Goal: Task Accomplishment & Management: Manage account settings

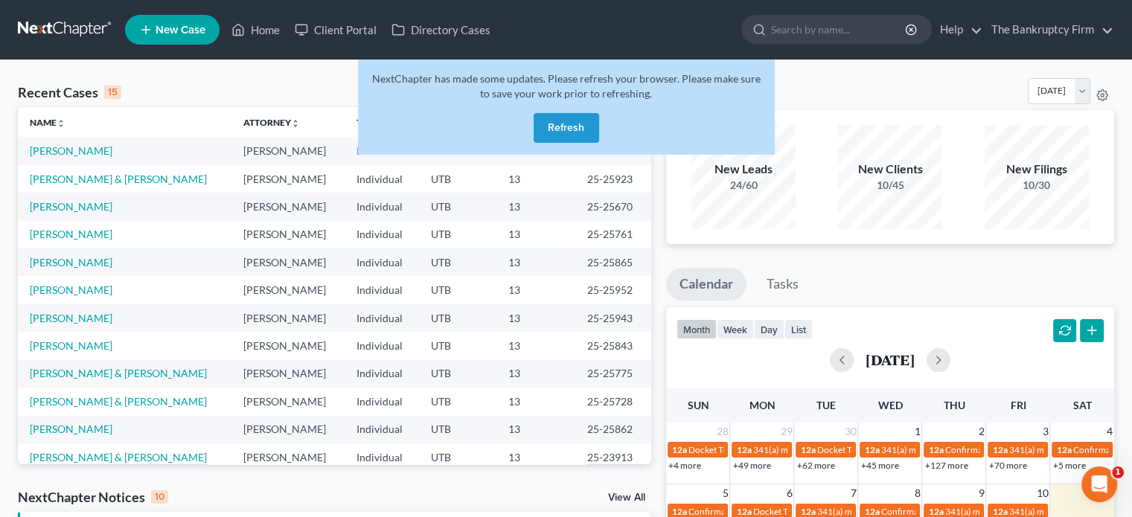
scroll to position [102, 0]
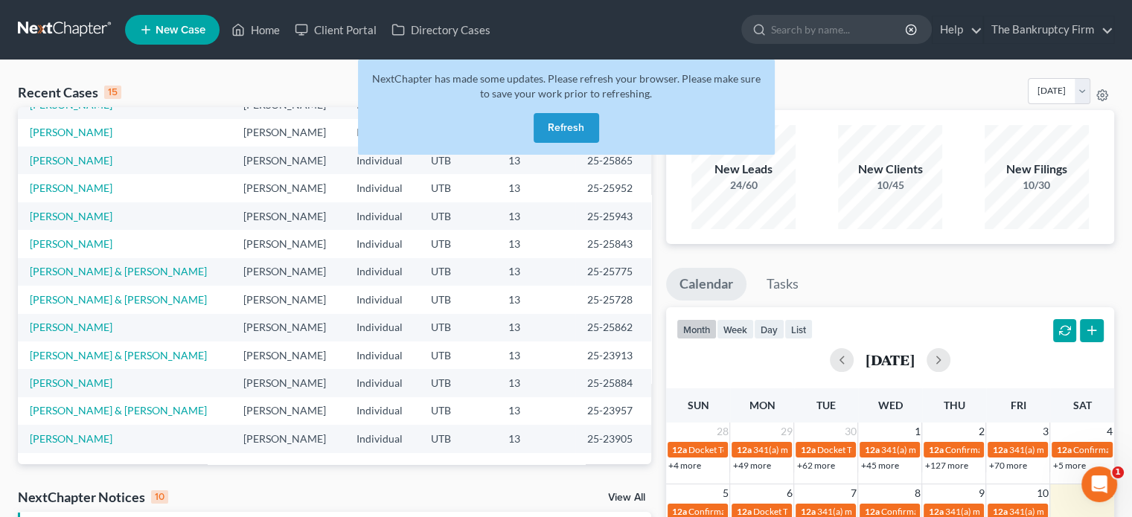
click at [549, 125] on button "Refresh" at bounding box center [567, 128] width 66 height 30
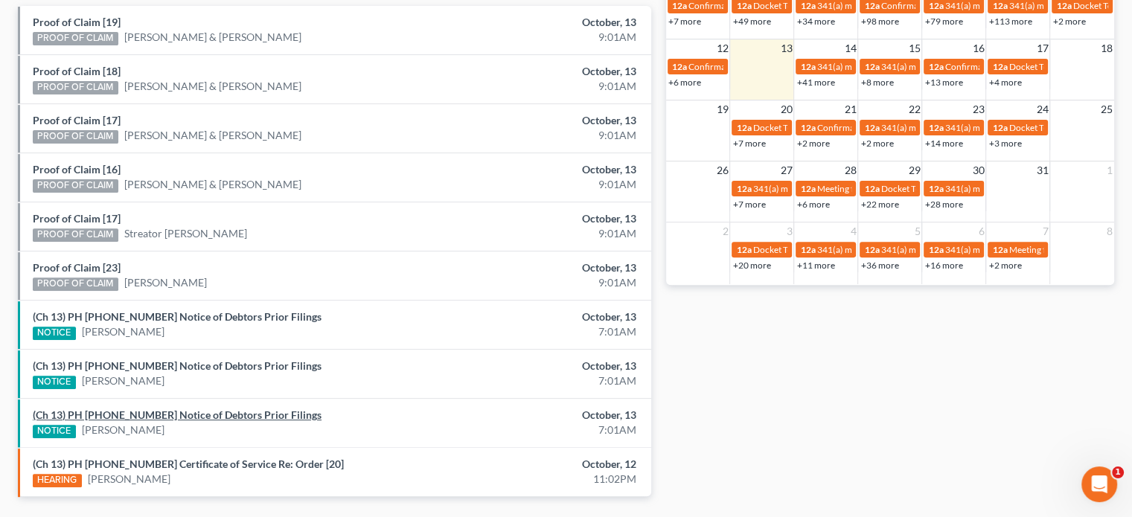
click at [173, 410] on link "(Ch 13) PH 25-26087 Notice of Debtors Prior Filings" at bounding box center [177, 415] width 289 height 13
drag, startPoint x: 164, startPoint y: 398, endPoint x: 173, endPoint y: 372, distance: 26.8
click at [171, 360] on link "(Ch 13) PH 25-26101 Notice of Debtors Prior Filings" at bounding box center [177, 366] width 289 height 13
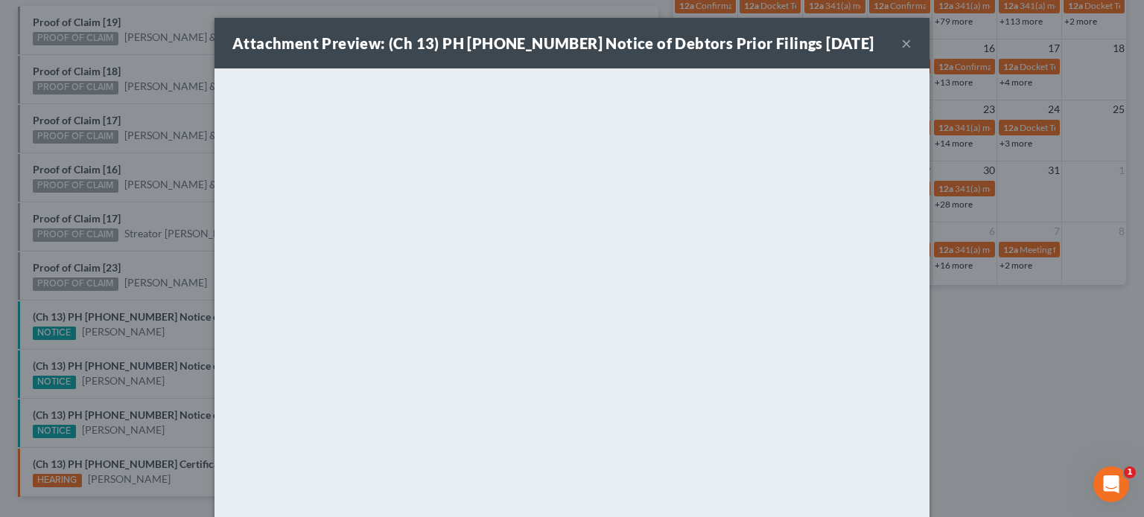
click at [162, 342] on div "Attachment Preview: (Ch 13) PH 25-26101 Notice of Debtors Prior Filings 10/13/2…" at bounding box center [572, 258] width 1144 height 517
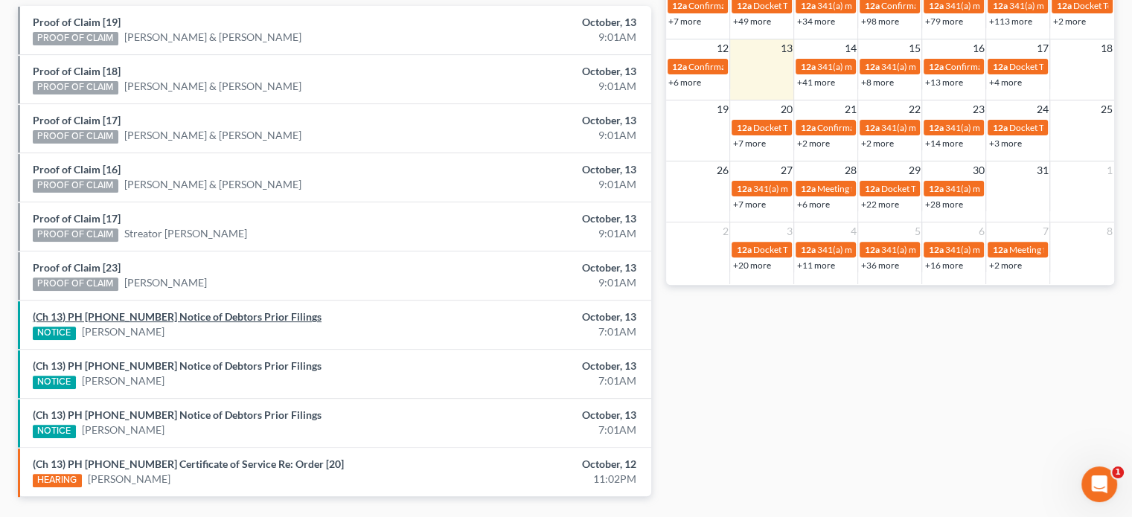
click at [162, 315] on link "(Ch 13) PH 25-26093 Notice of Debtors Prior Filings" at bounding box center [177, 316] width 289 height 13
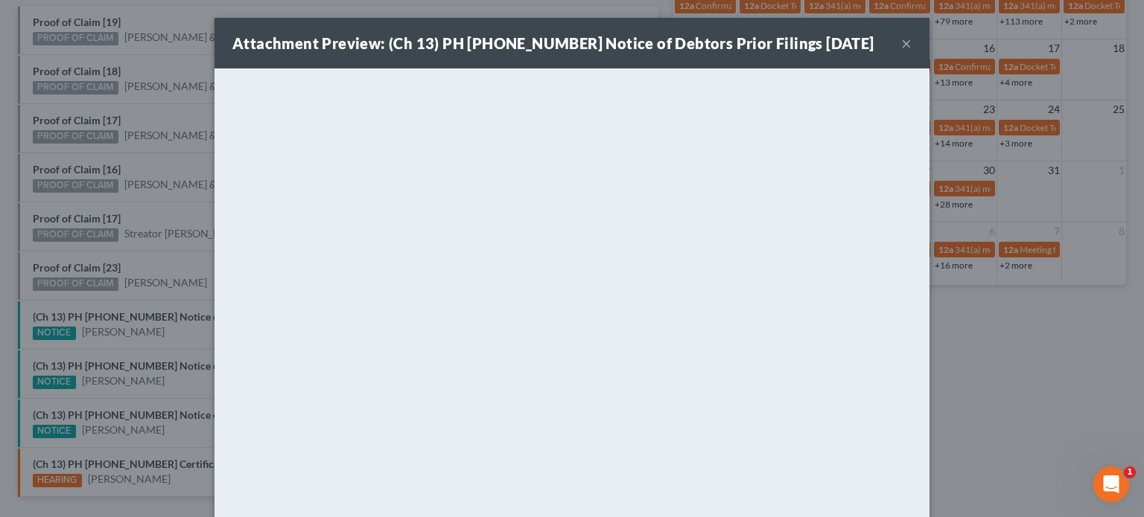
click at [141, 289] on div "Attachment Preview: (Ch 13) PH 25-26093 Notice of Debtors Prior Filings 10/13/2…" at bounding box center [572, 258] width 1144 height 517
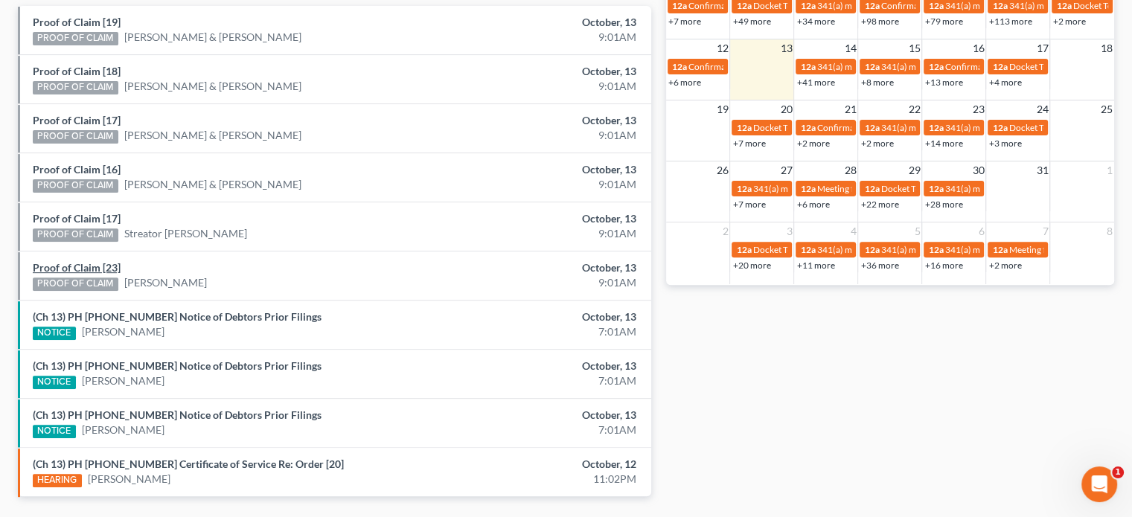
click at [74, 266] on link "Proof of Claim [23]" at bounding box center [77, 267] width 88 height 13
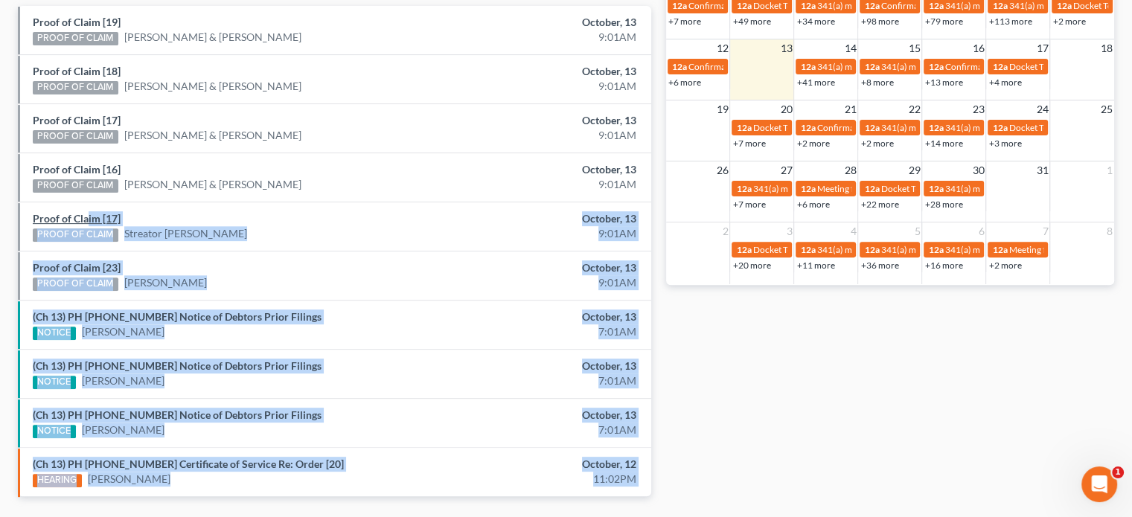
drag, startPoint x: 138, startPoint y: 249, endPoint x: 86, endPoint y: 217, distance: 60.5
click at [86, 217] on link "Proof of Claim [17]" at bounding box center [77, 218] width 88 height 13
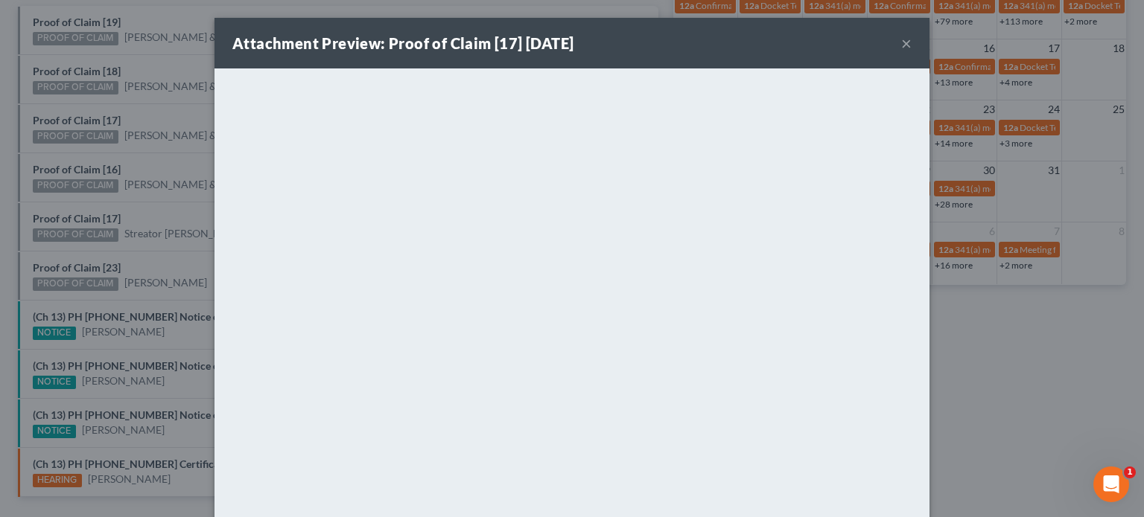
click at [83, 193] on div "Attachment Preview: Proof of Claim [17] 10/13/2025 × <object ng-attr-data='http…" at bounding box center [572, 258] width 1144 height 517
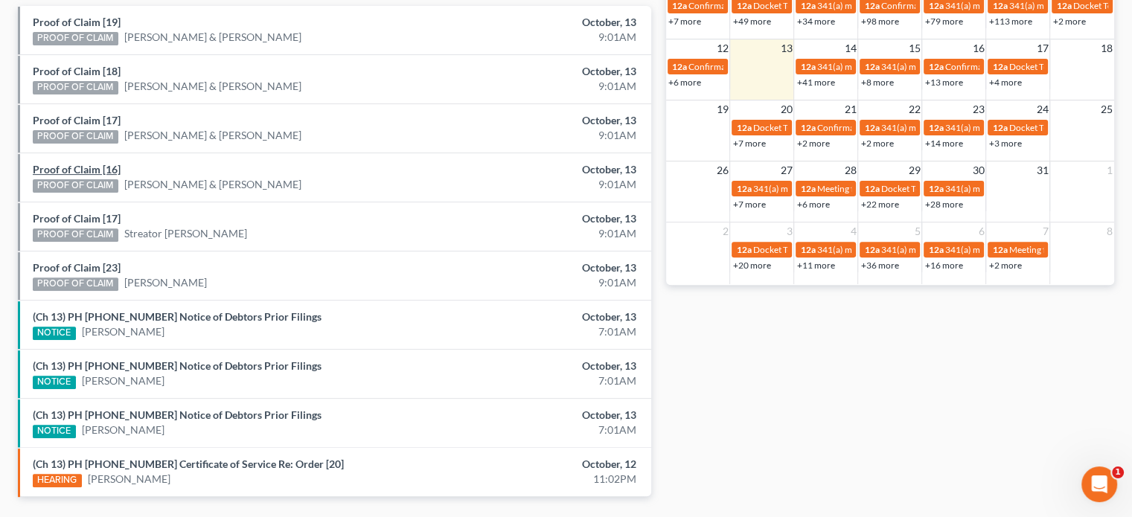
click at [75, 170] on link "Proof of Claim [16]" at bounding box center [77, 169] width 88 height 13
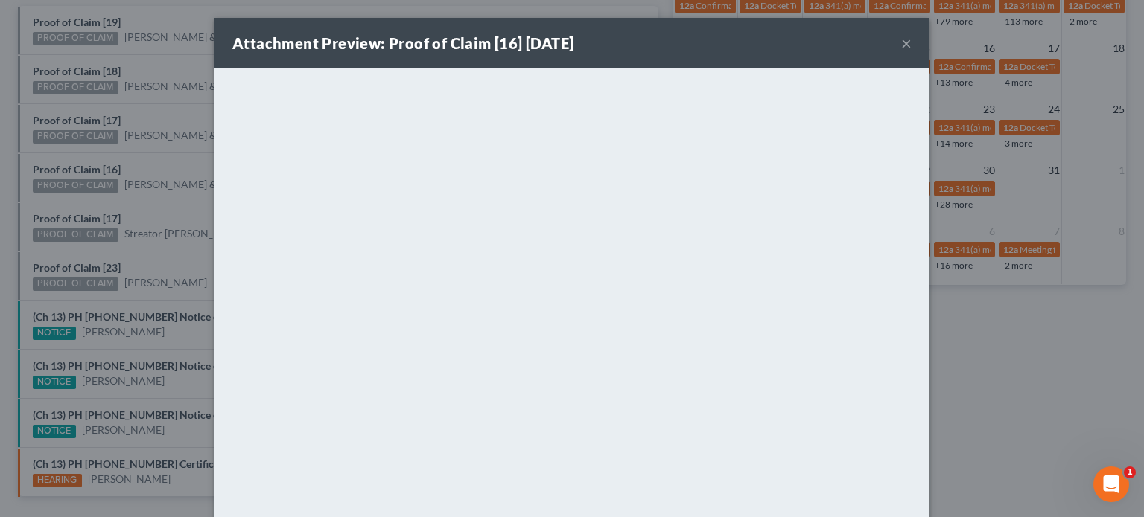
click at [77, 154] on div "Attachment Preview: Proof of Claim [16] 10/13/2025 × <object ng-attr-data='http…" at bounding box center [572, 258] width 1144 height 517
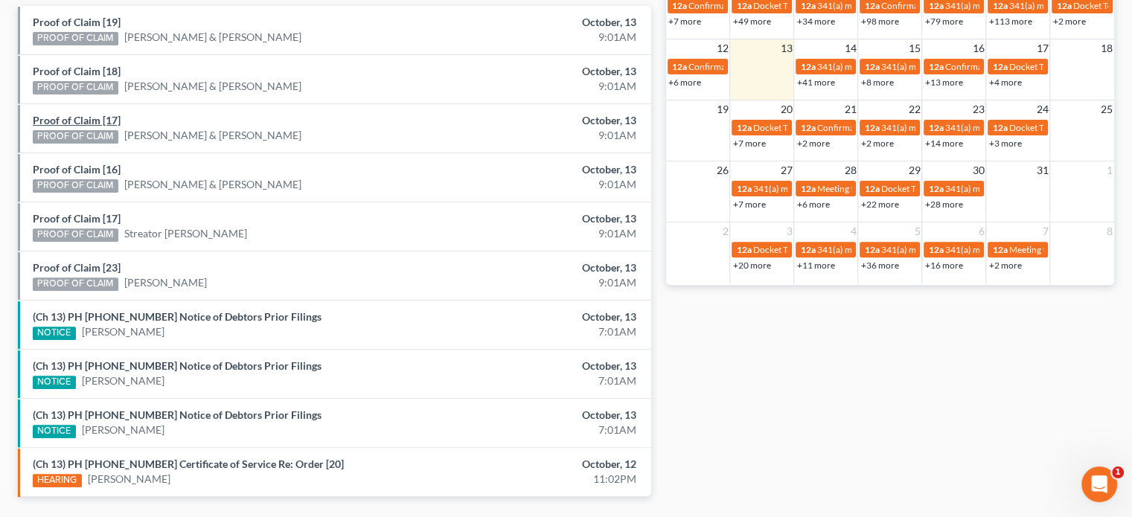
click at [68, 121] on link "Proof of Claim [17]" at bounding box center [77, 120] width 88 height 13
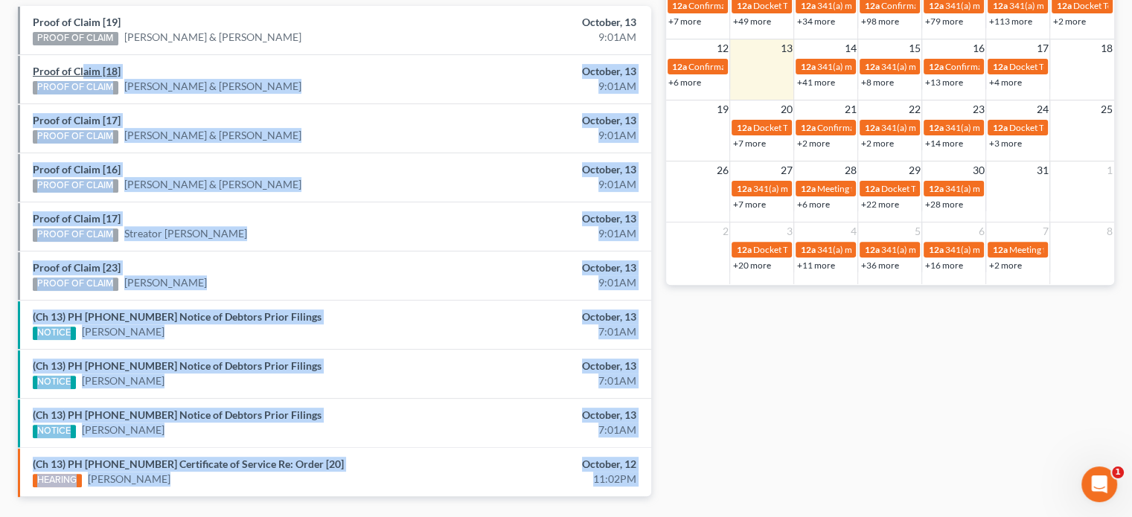
drag, startPoint x: 77, startPoint y: 106, endPoint x: 84, endPoint y: 68, distance: 39.3
click at [84, 68] on link "Proof of Claim [18]" at bounding box center [77, 71] width 88 height 13
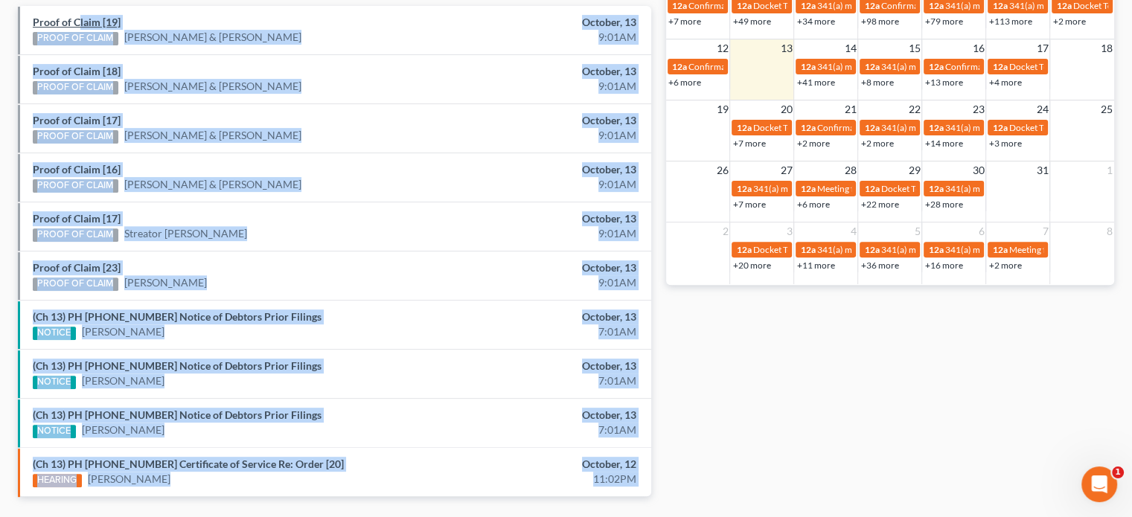
drag, startPoint x: 83, startPoint y: 52, endPoint x: 80, endPoint y: 21, distance: 31.3
click at [80, 21] on link "Proof of Claim [19]" at bounding box center [77, 22] width 88 height 13
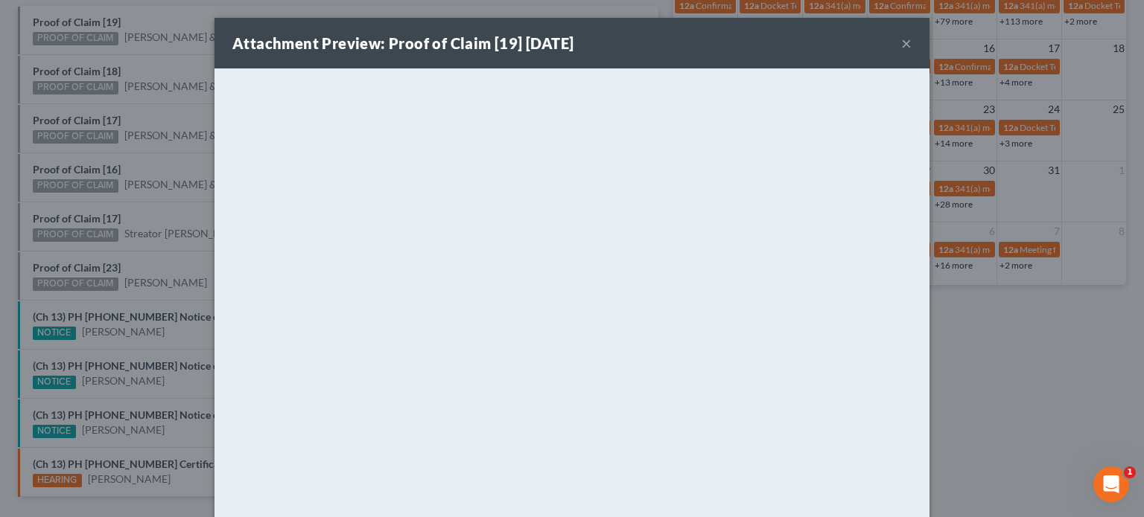
click at [148, 61] on div "Attachment Preview: Proof of Claim [19] 10/13/2025 × <object ng-attr-data='http…" at bounding box center [572, 258] width 1144 height 517
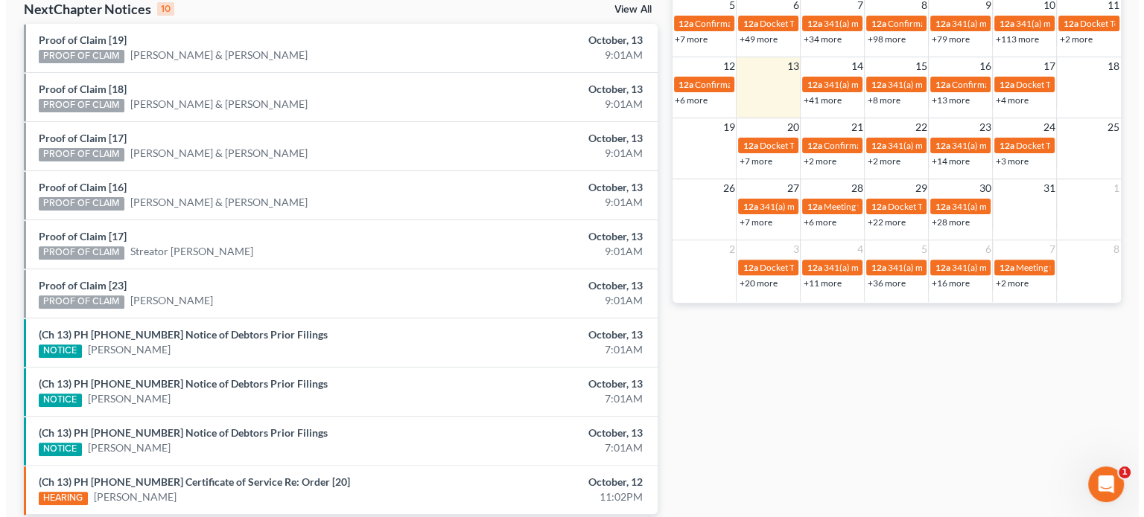
scroll to position [548, 0]
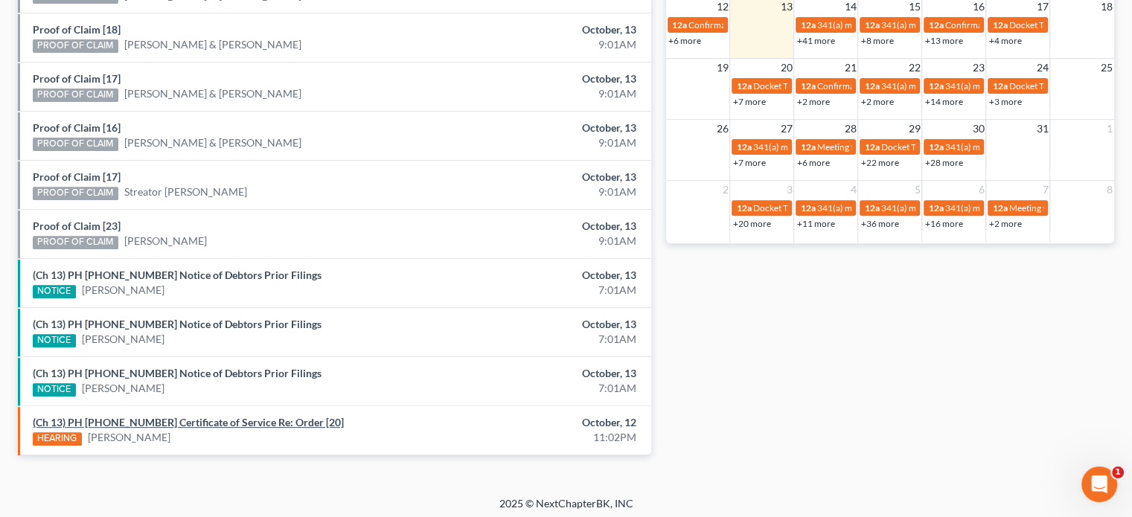
click at [242, 416] on link "(Ch 13) PH 25-24025 Certificate of Service Re: Order [20]" at bounding box center [188, 422] width 311 height 13
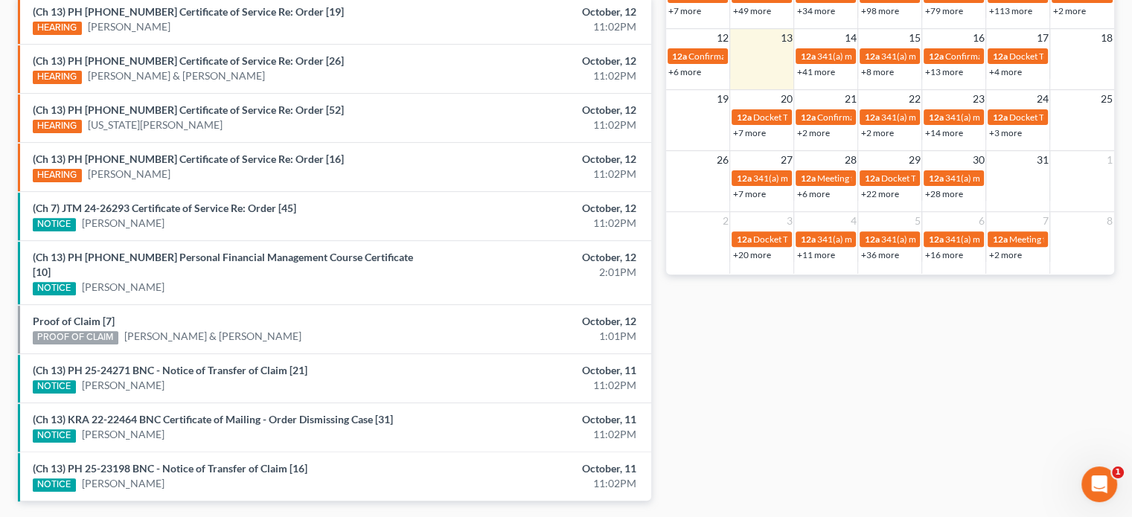
scroll to position [517, 0]
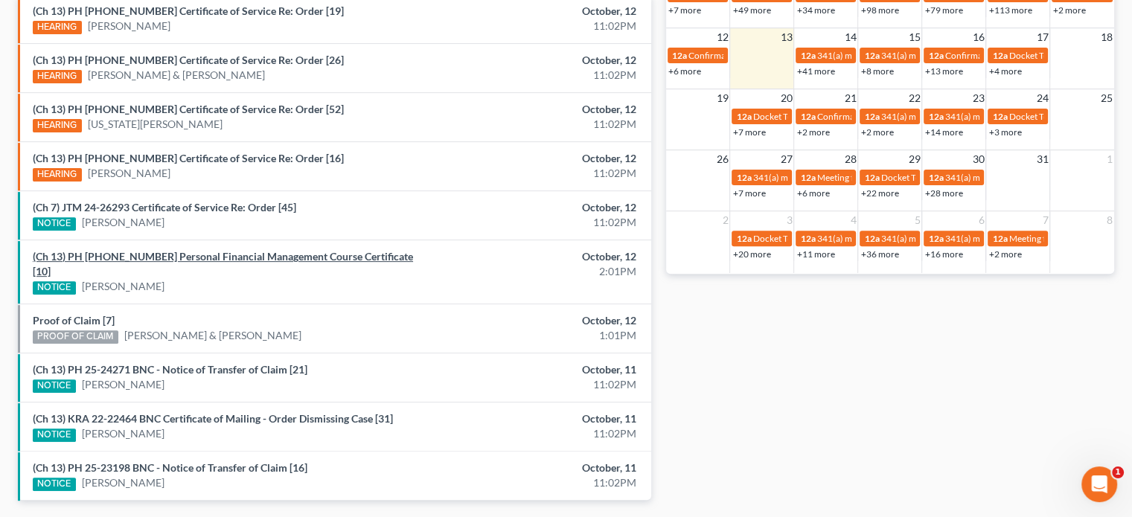
click at [208, 252] on link "(Ch 13) PH 25-25843 Personal Financial Management Course Certificate [10]" at bounding box center [223, 264] width 380 height 28
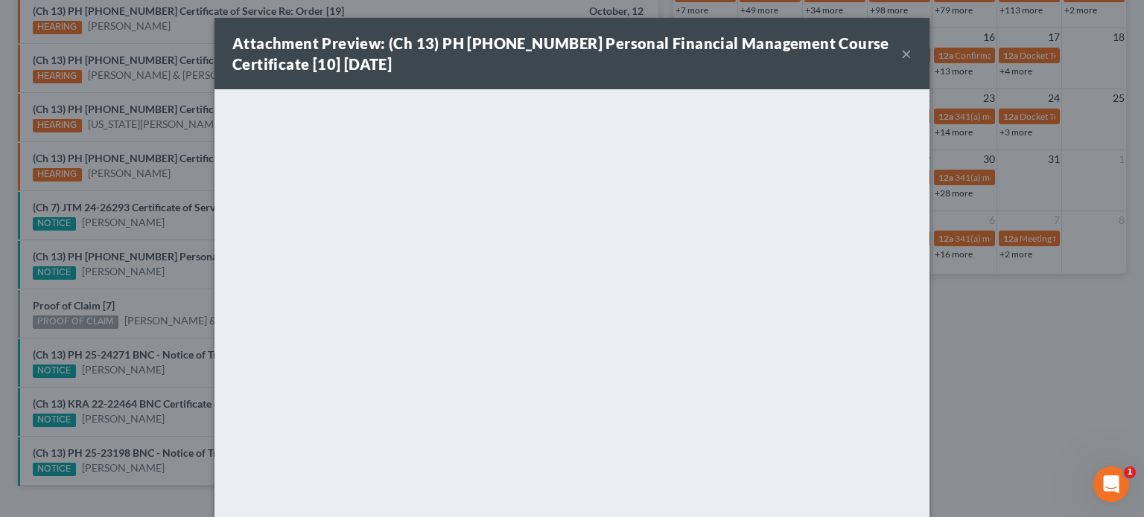
click at [142, 282] on div "Attachment Preview: (Ch 13) PH 25-25843 Personal Financial Management Course Ce…" at bounding box center [572, 258] width 1144 height 517
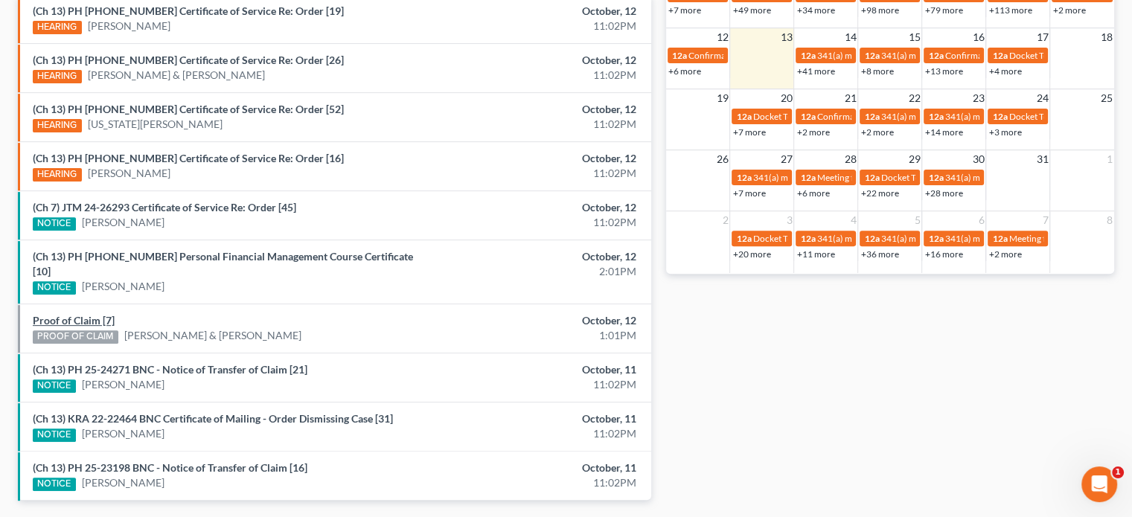
click at [68, 314] on link "Proof of Claim [7]" at bounding box center [74, 320] width 82 height 13
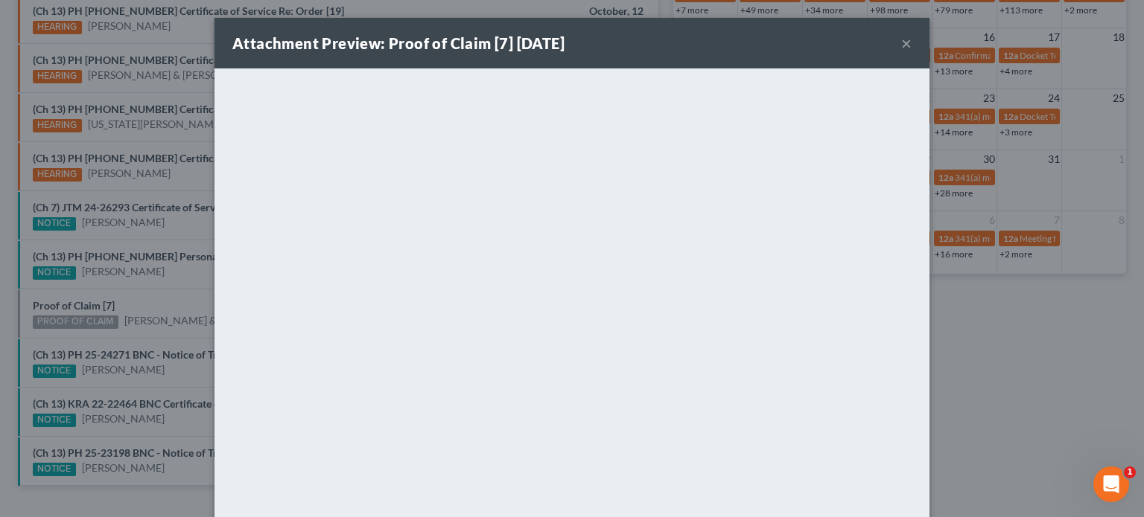
click at [144, 302] on div "Attachment Preview: Proof of Claim [7] 10/12/2025 × <object ng-attr-data='https…" at bounding box center [572, 258] width 1144 height 517
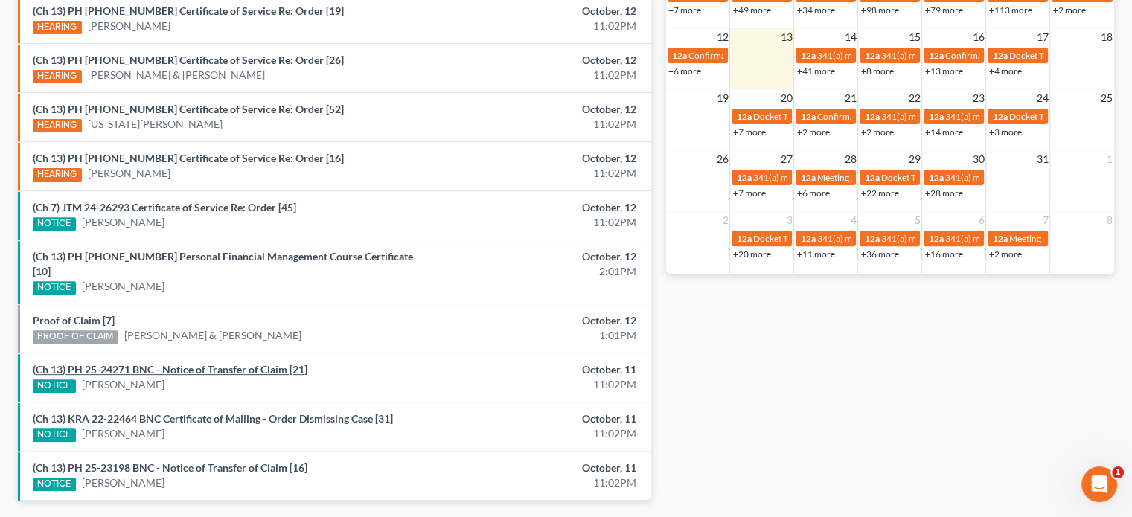
click at [190, 363] on link "(Ch 13) PH 25-24271 BNC - Notice of Transfer of Claim [21]" at bounding box center [170, 369] width 275 height 13
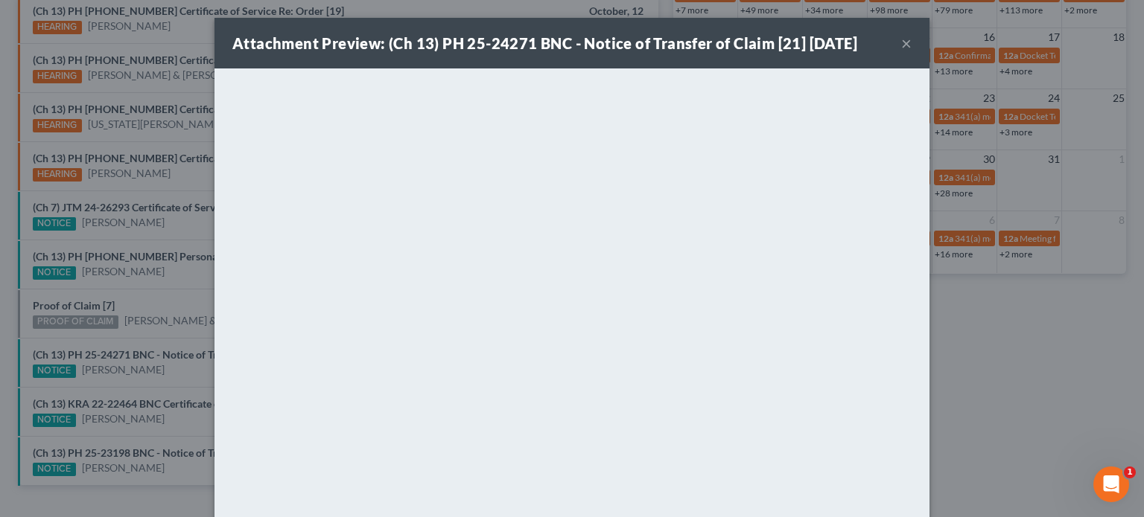
click at [190, 374] on div "Attachment Preview: (Ch 13) PH 25-24271 BNC - Notice of Transfer of Claim [21] …" at bounding box center [572, 258] width 1144 height 517
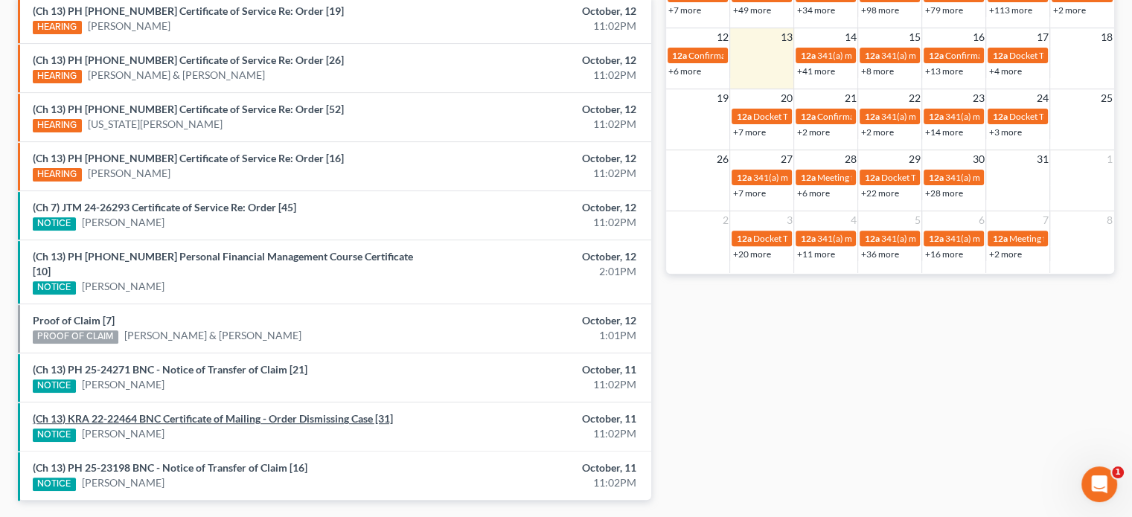
click at [190, 412] on link "(Ch 13) KRA 22-22464 BNC Certificate of Mailing - Order Dismissing Case [31]" at bounding box center [213, 418] width 360 height 13
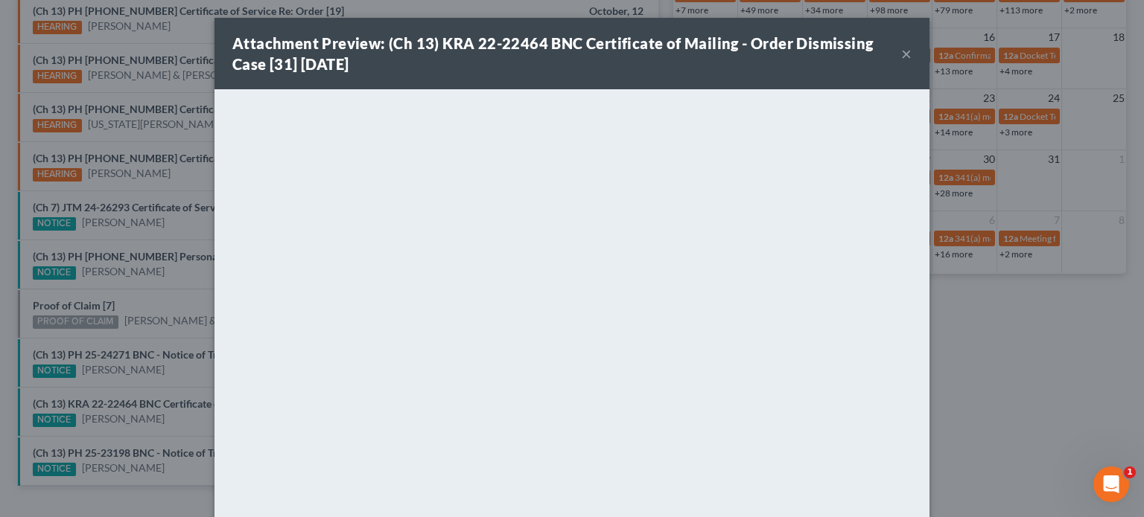
click at [185, 377] on div "Attachment Preview: (Ch 13) KRA 22-22464 BNC Certificate of Mailing - Order Dis…" at bounding box center [572, 258] width 1144 height 517
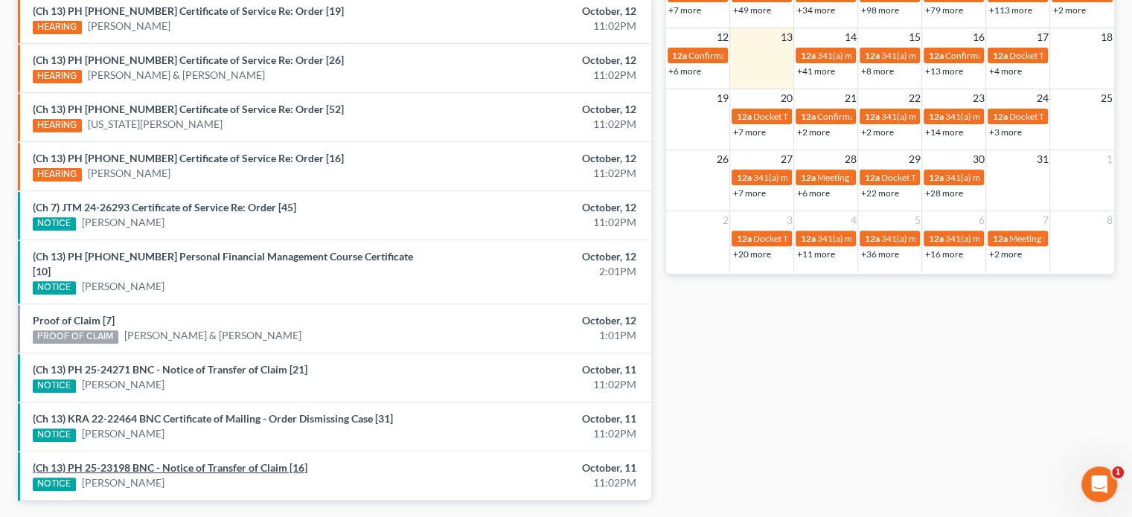
click at [191, 462] on link "(Ch 13) PH 25-23198 BNC - Notice of Transfer of Claim [16]" at bounding box center [170, 468] width 275 height 13
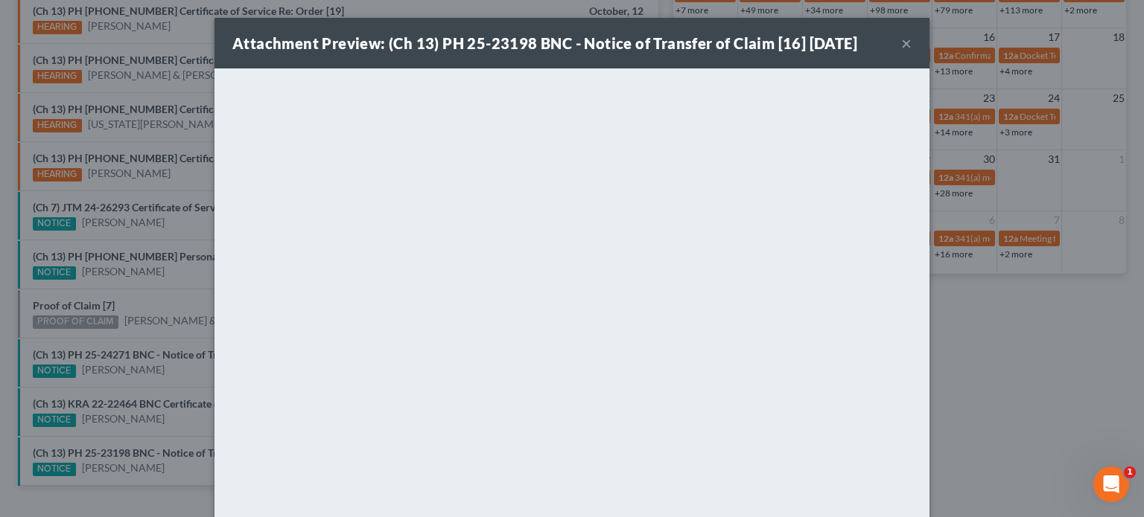
click at [164, 416] on div "Attachment Preview: (Ch 13) PH 25-23198 BNC - Notice of Transfer of Claim [16] …" at bounding box center [572, 258] width 1144 height 517
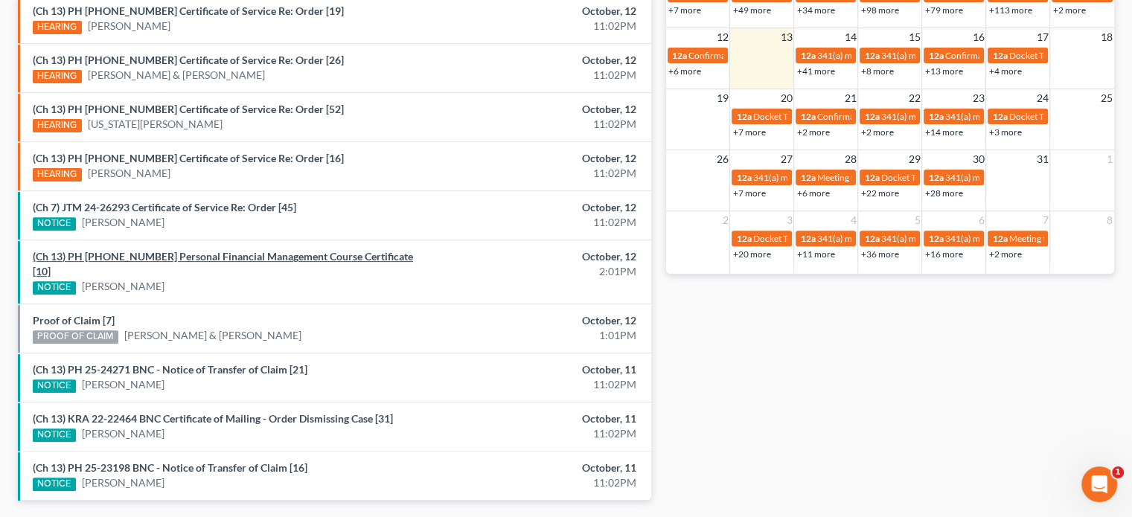
click at [152, 252] on link "(Ch 13) PH 25-25843 Personal Financial Management Course Certificate [10]" at bounding box center [223, 264] width 380 height 28
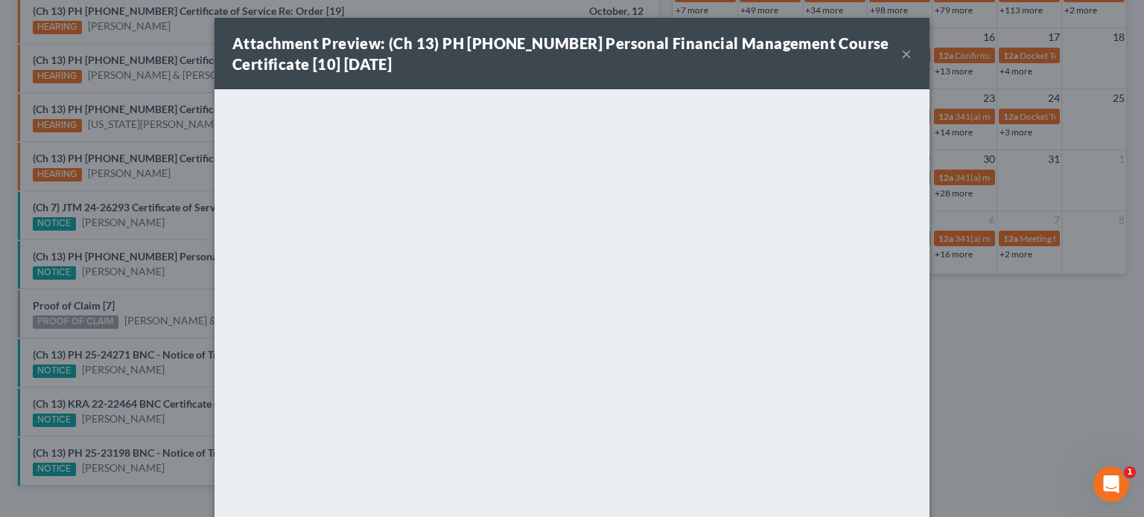
click at [156, 229] on div "Attachment Preview: (Ch 13) PH 25-25843 Personal Financial Management Course Ce…" at bounding box center [572, 258] width 1144 height 517
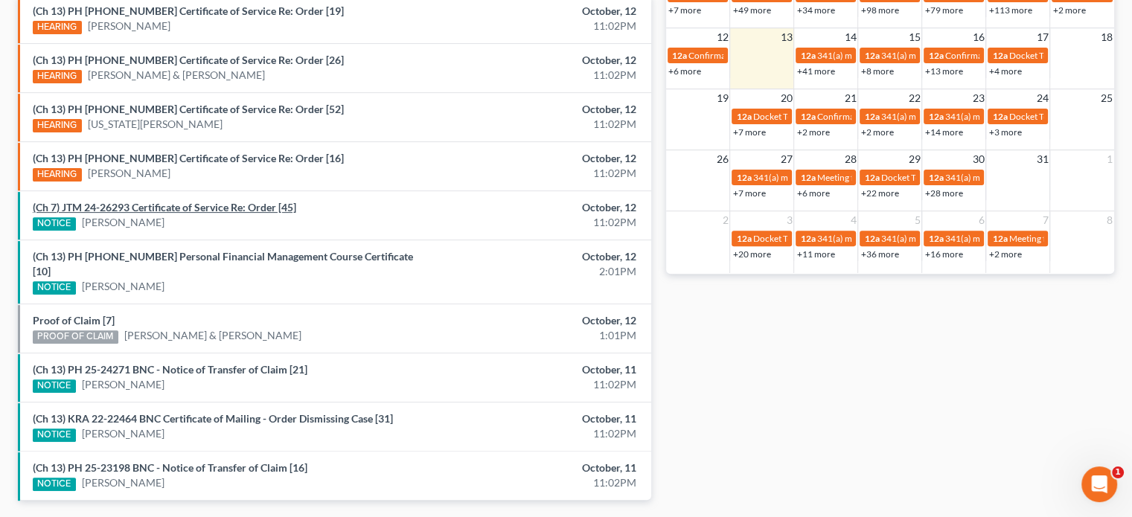
click at [162, 204] on link "(Ch 7) JTM 24-26293 Certificate of Service Re: Order [45]" at bounding box center [165, 207] width 264 height 13
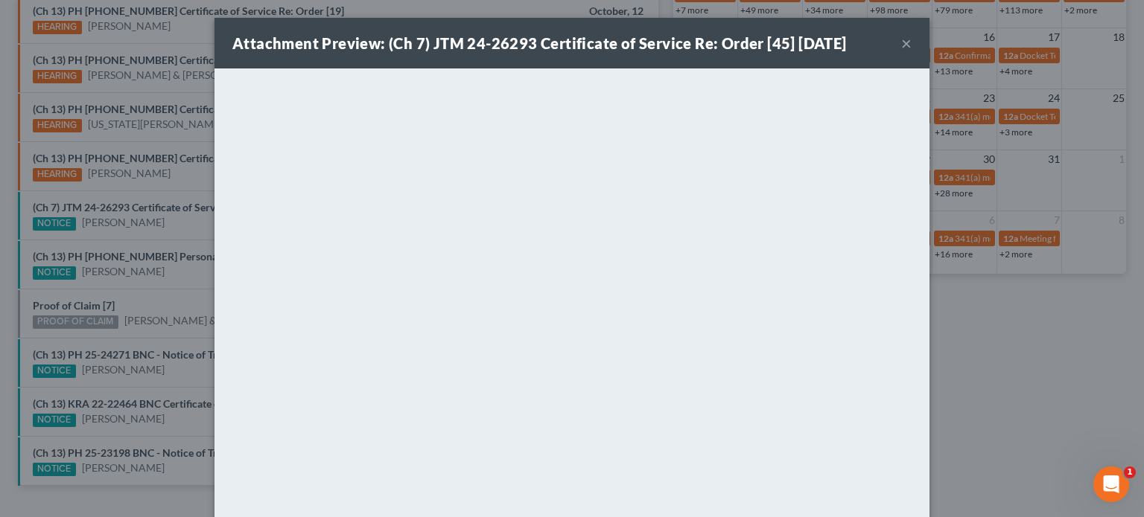
click at [189, 184] on div "Attachment Preview: (Ch 7) JTM 24-26293 Certificate of Service Re: Order [45] 1…" at bounding box center [572, 258] width 1144 height 517
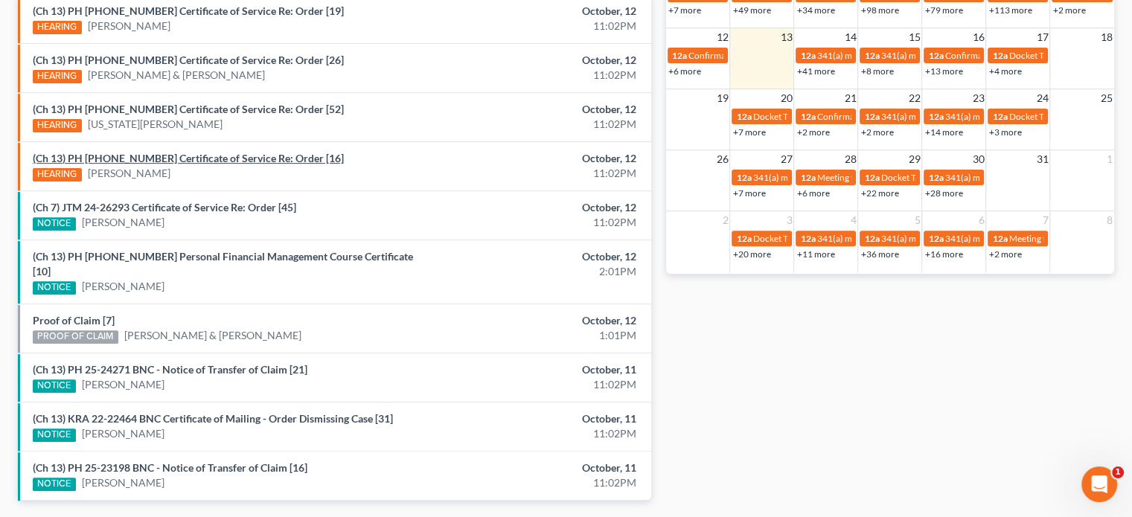
click at [180, 154] on link "(Ch 13) PH 25-24277 Certificate of Service Re: Order [16]" at bounding box center [188, 158] width 311 height 13
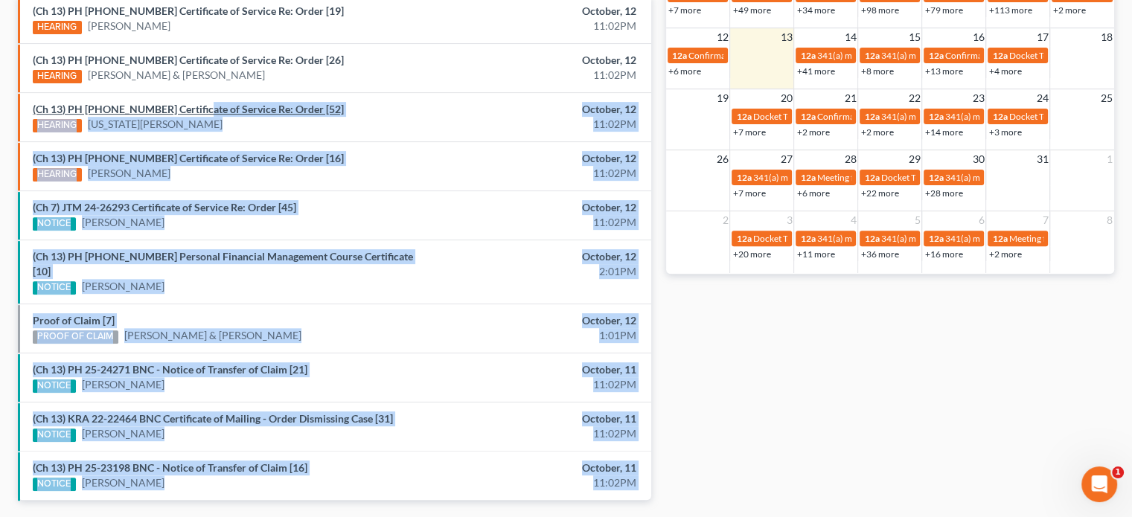
drag, startPoint x: 194, startPoint y: 134, endPoint x: 194, endPoint y: 103, distance: 30.5
click at [194, 103] on link "(Ch 13) PH 25-21026 Certificate of Service Re: Order [52]" at bounding box center [188, 109] width 311 height 13
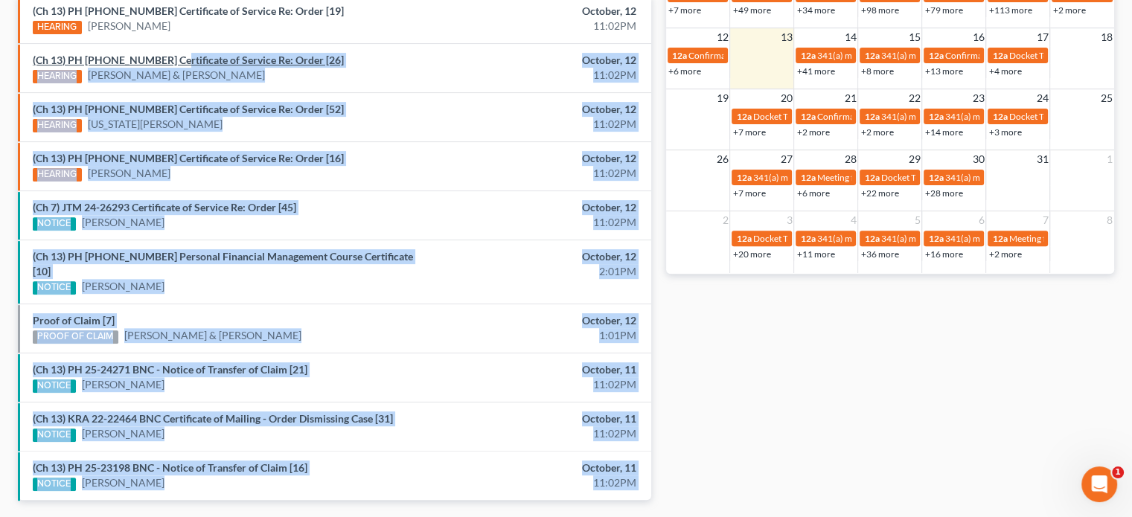
drag, startPoint x: 170, startPoint y: 91, endPoint x: 165, endPoint y: 58, distance: 33.2
click at [165, 58] on link "(Ch 13) PH 25-24110 Certificate of Service Re: Order [26]" at bounding box center [188, 60] width 311 height 13
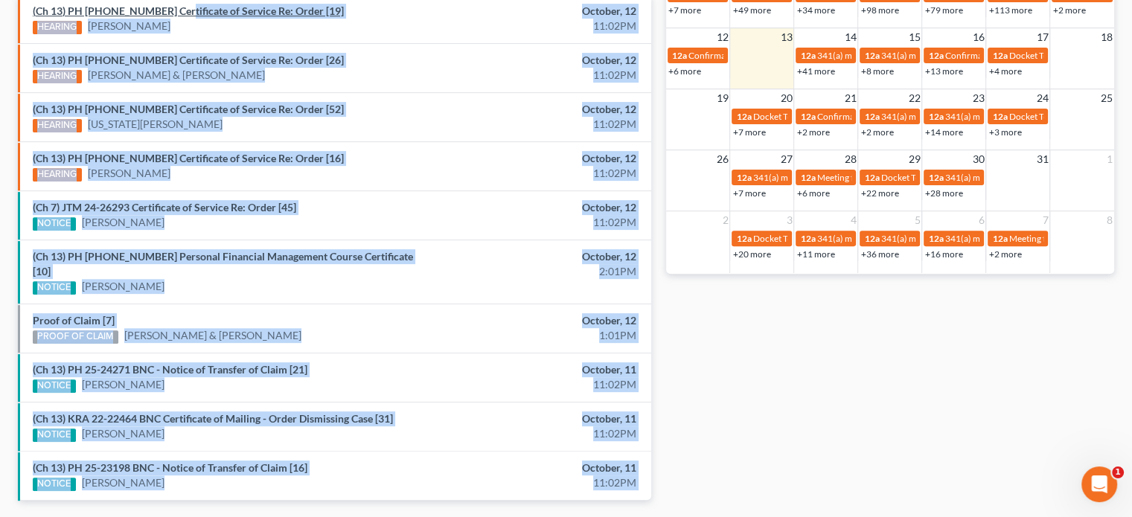
drag, startPoint x: 165, startPoint y: 42, endPoint x: 170, endPoint y: 13, distance: 30.1
click at [170, 13] on link "(Ch 13) PH 25-24141 Certificate of Service Re: Order [19]" at bounding box center [188, 10] width 311 height 13
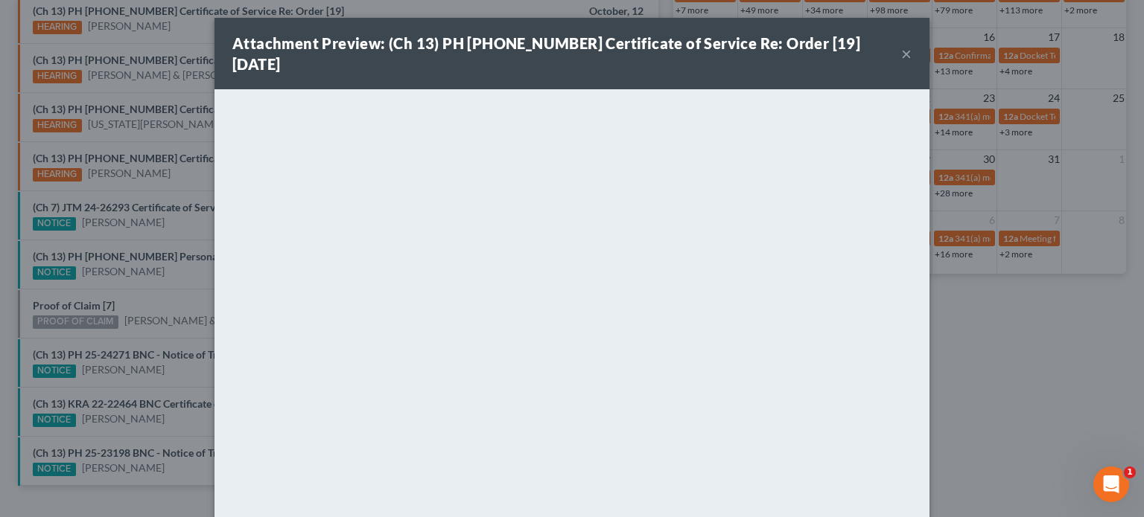
click at [167, 26] on div "Attachment Preview: (Ch 13) PH 25-24141 Certificate of Service Re: Order [19] 1…" at bounding box center [572, 258] width 1144 height 517
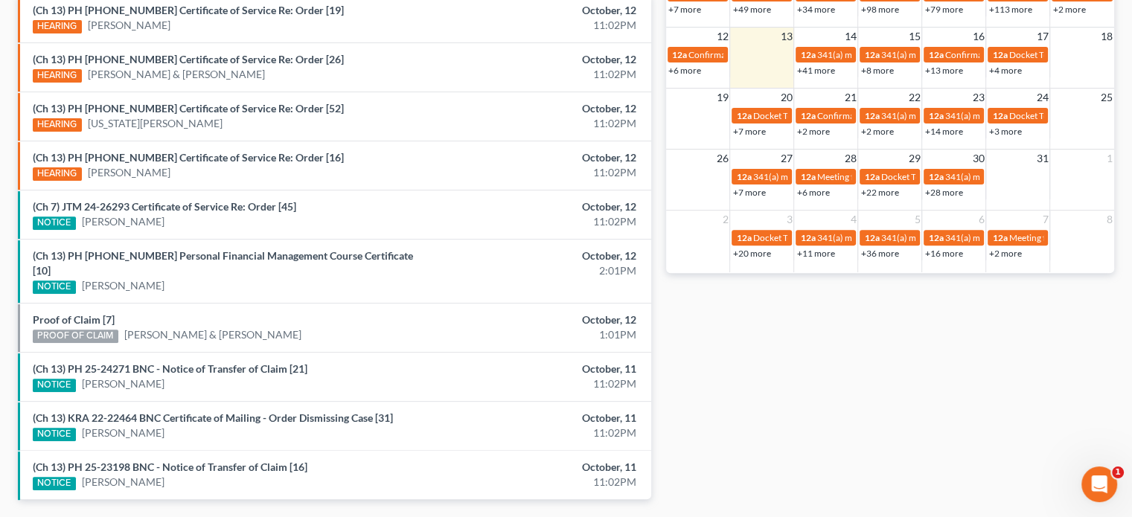
scroll to position [520, 0]
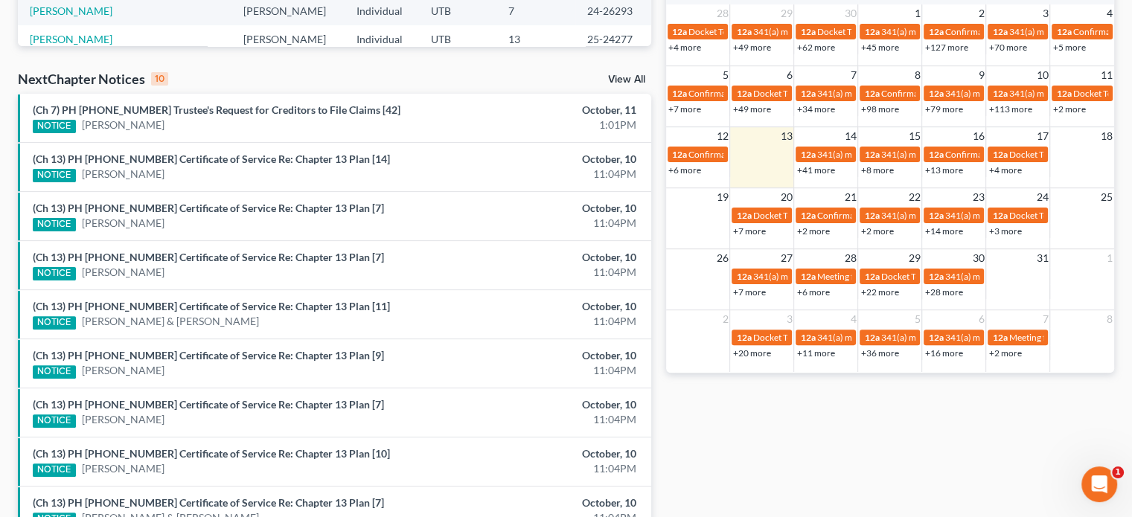
scroll to position [416, 0]
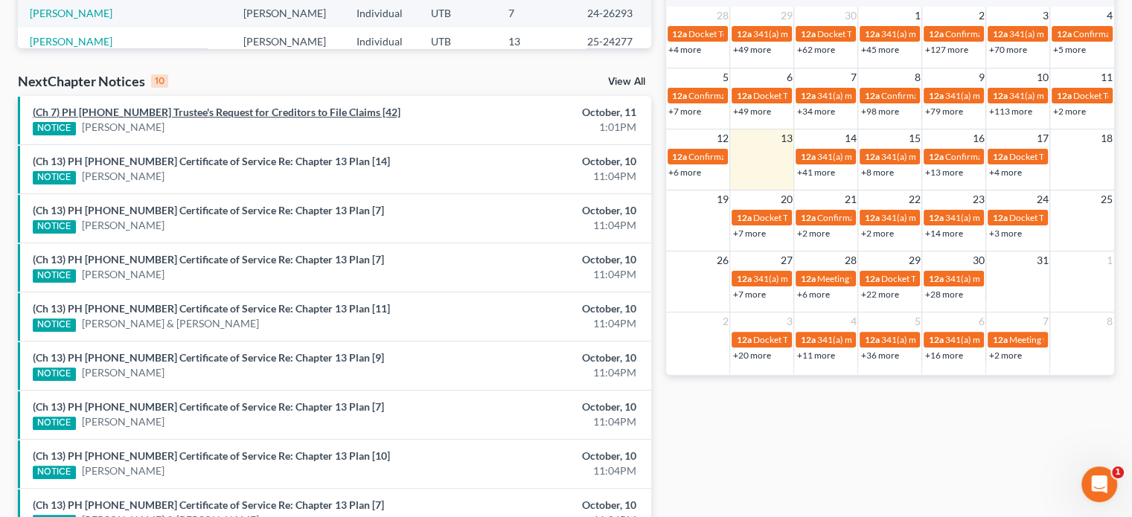
click at [170, 112] on link "(Ch 7) PH [PHONE_NUMBER] Trustee's Request for Creditors to File Claims [42]" at bounding box center [217, 112] width 368 height 13
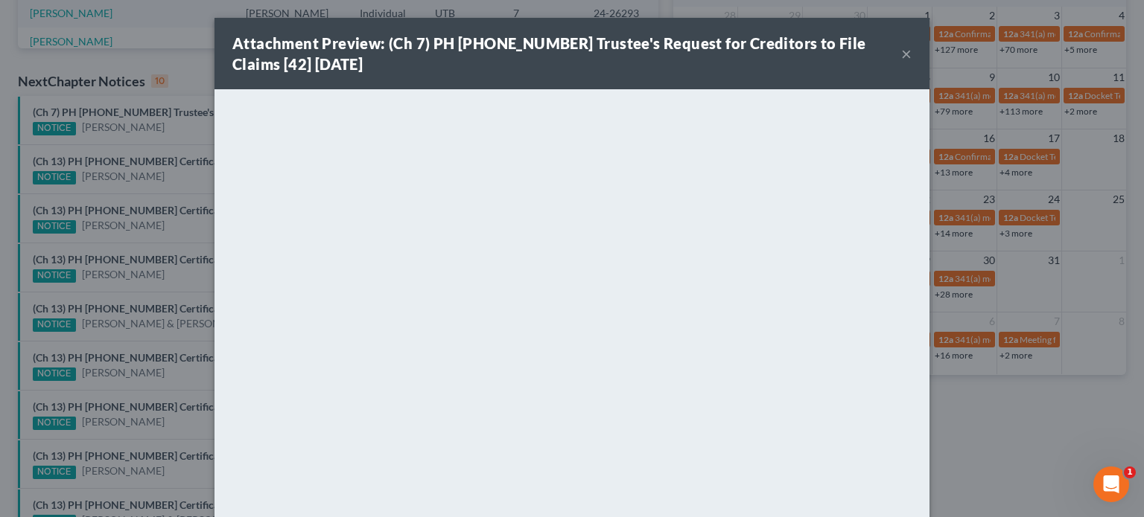
click at [179, 130] on div "Attachment Preview: (Ch 7) PH 25-20110 Trustee's Request for Creditors to File …" at bounding box center [572, 258] width 1144 height 517
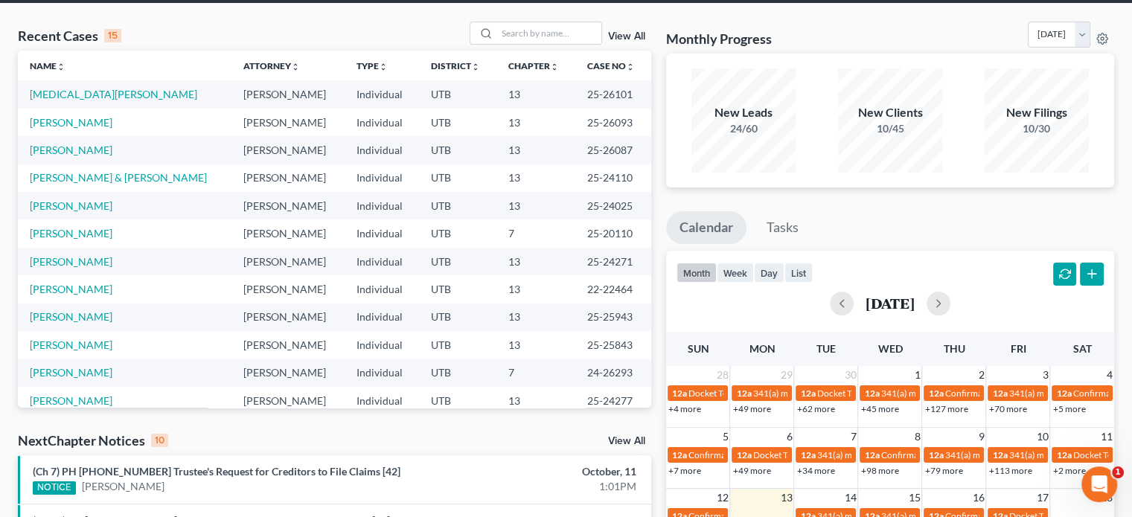
scroll to position [0, 0]
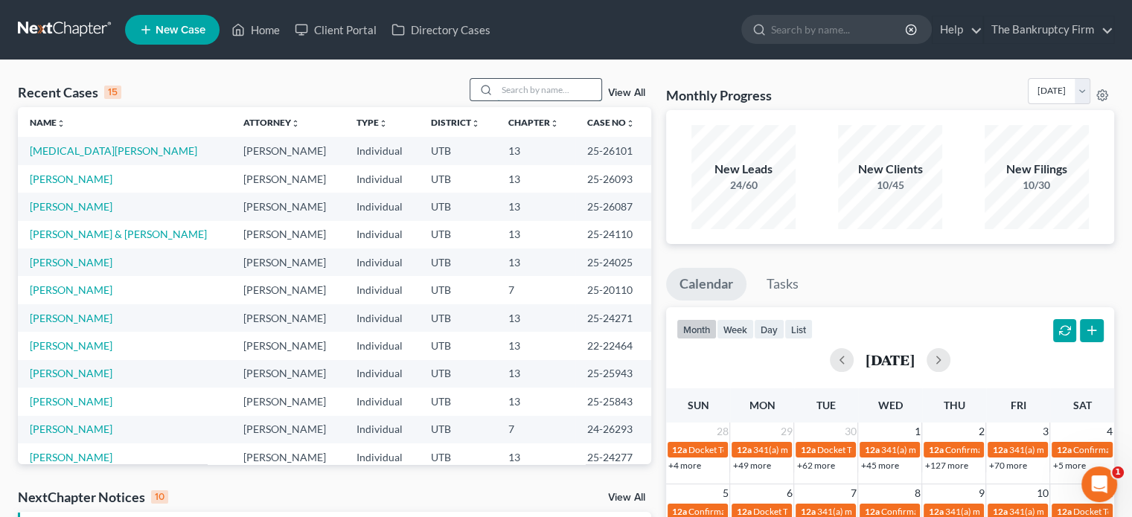
click at [529, 82] on input "search" at bounding box center [549, 90] width 104 height 22
type input "Knight"
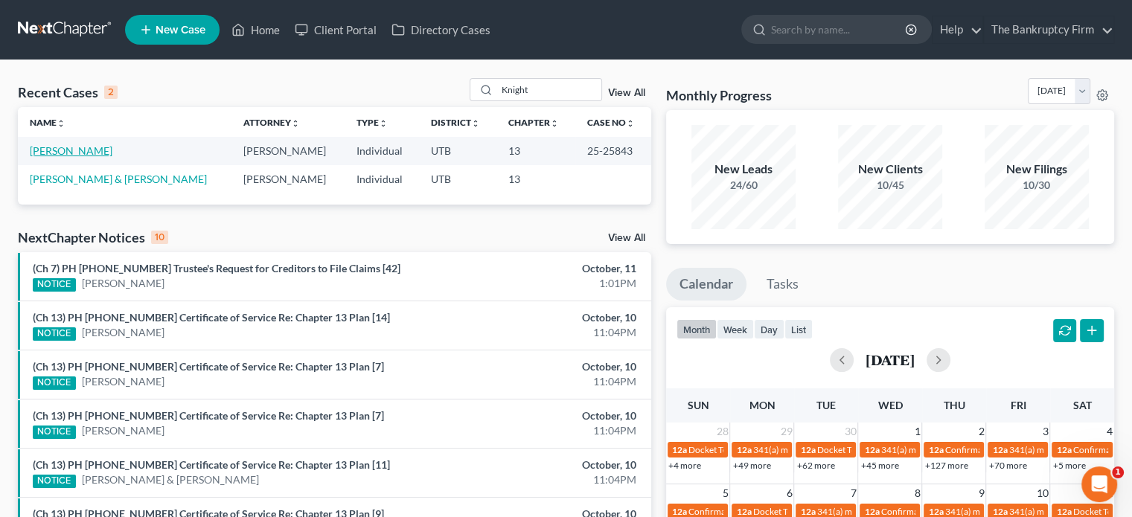
click at [48, 157] on link "[PERSON_NAME]" at bounding box center [71, 150] width 83 height 13
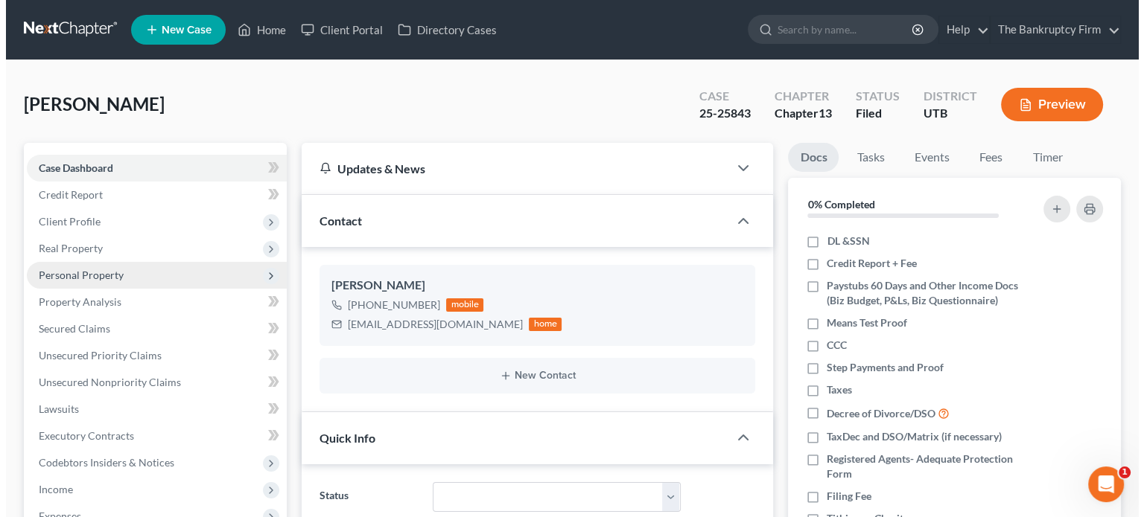
scroll to position [28, 0]
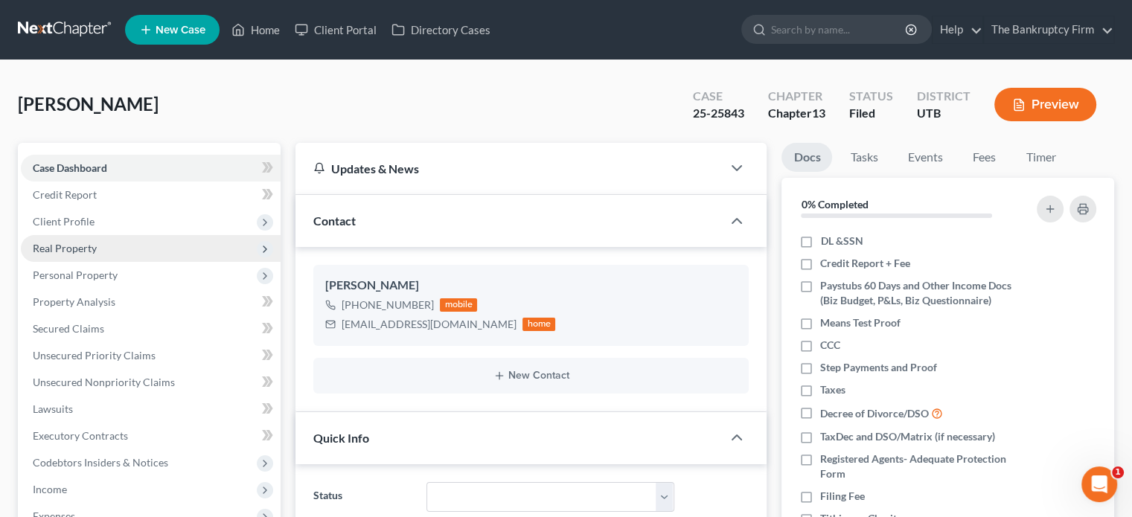
click at [79, 252] on span "Real Property" at bounding box center [65, 248] width 64 height 13
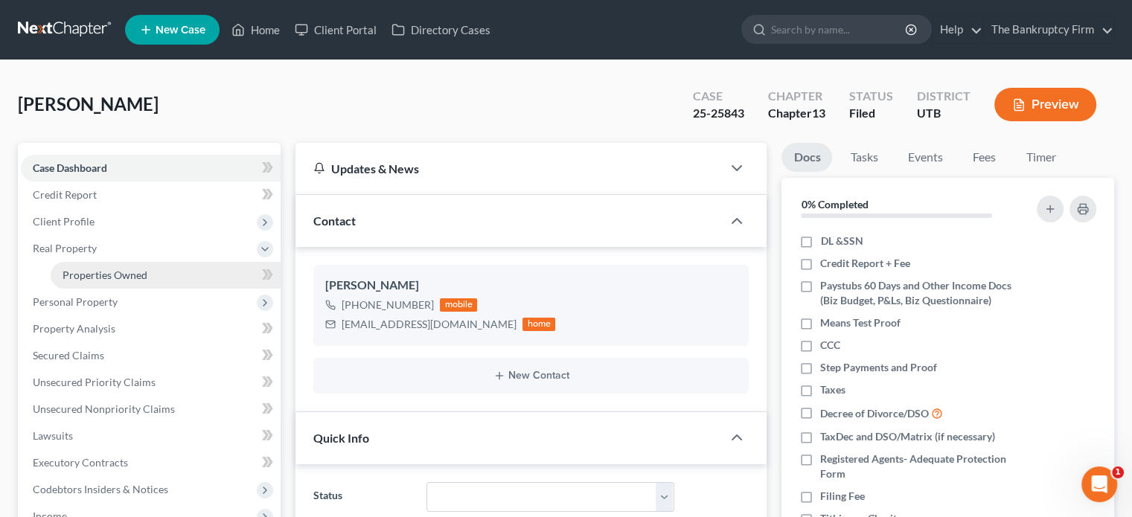
click at [107, 270] on span "Properties Owned" at bounding box center [105, 275] width 85 height 13
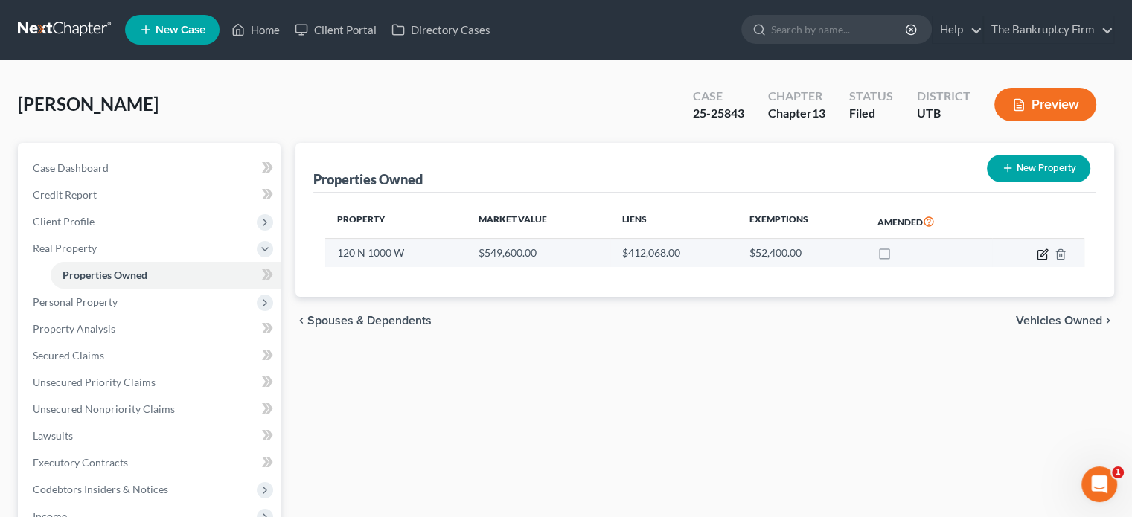
click at [1042, 251] on icon "button" at bounding box center [1043, 255] width 12 height 12
select select "46"
select select "0"
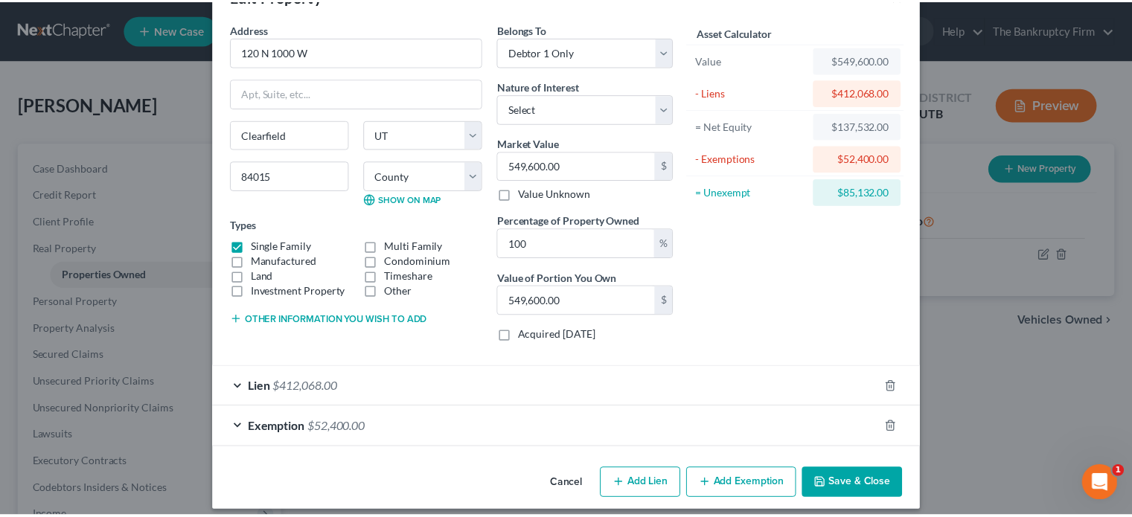
scroll to position [57, 0]
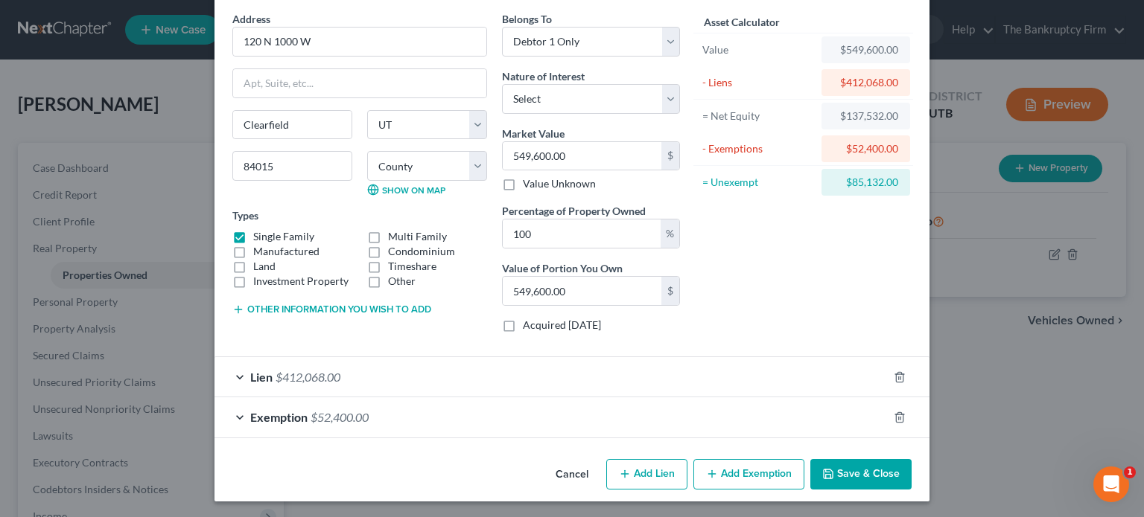
click at [854, 463] on button "Save & Close" at bounding box center [860, 474] width 101 height 31
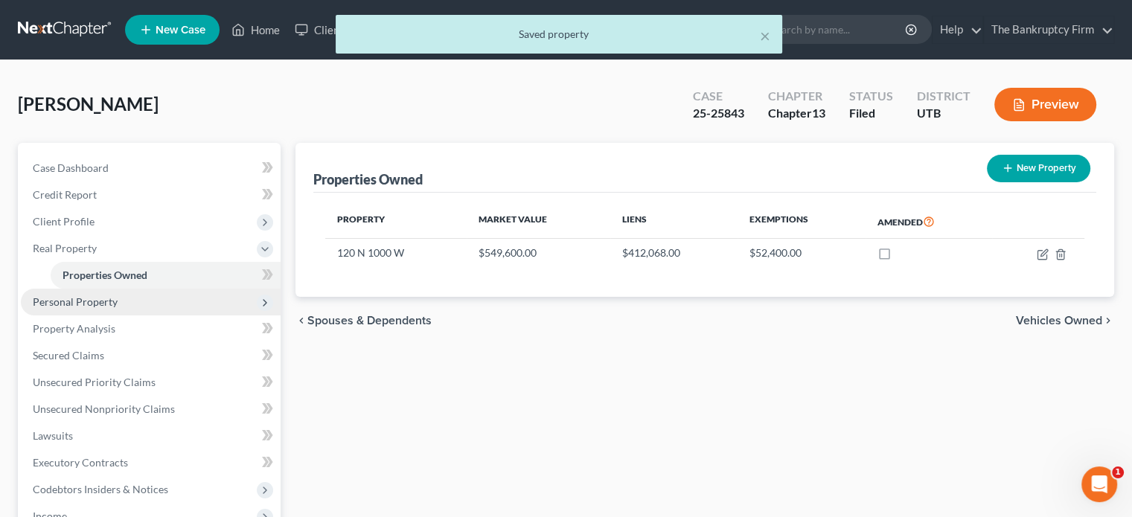
click at [75, 301] on span "Personal Property" at bounding box center [75, 302] width 85 height 13
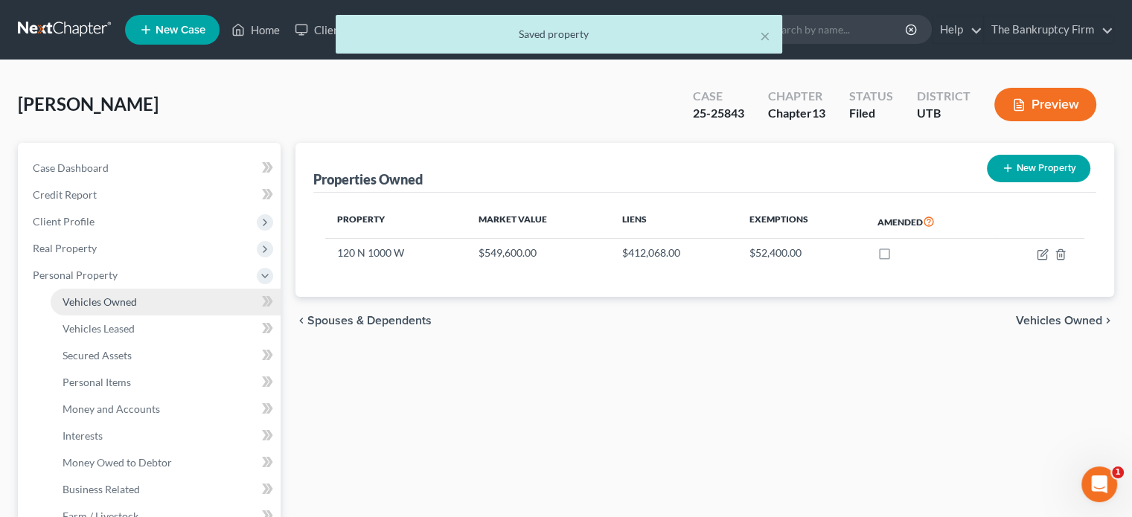
click at [101, 298] on span "Vehicles Owned" at bounding box center [100, 302] width 74 height 13
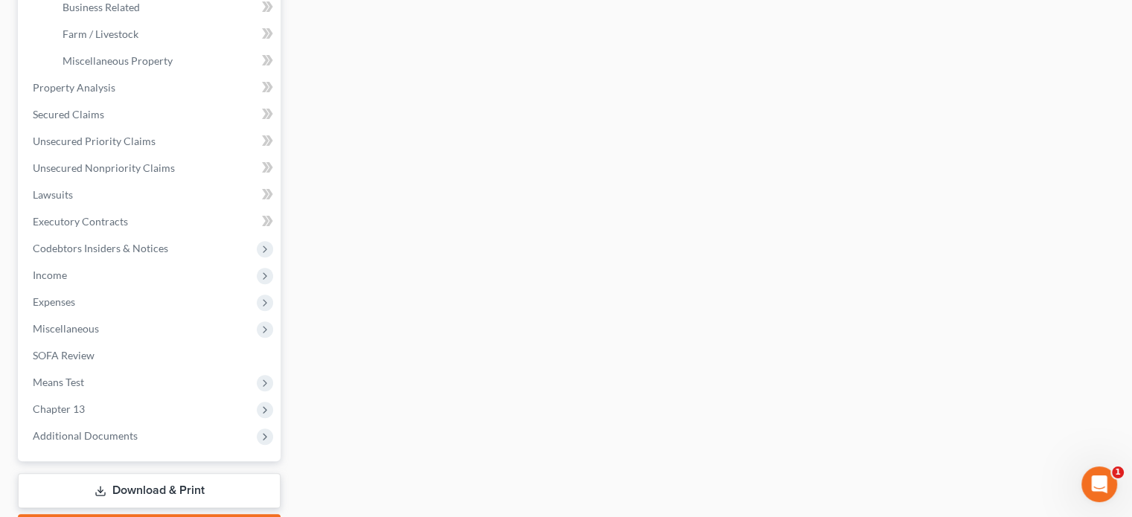
scroll to position [485, 0]
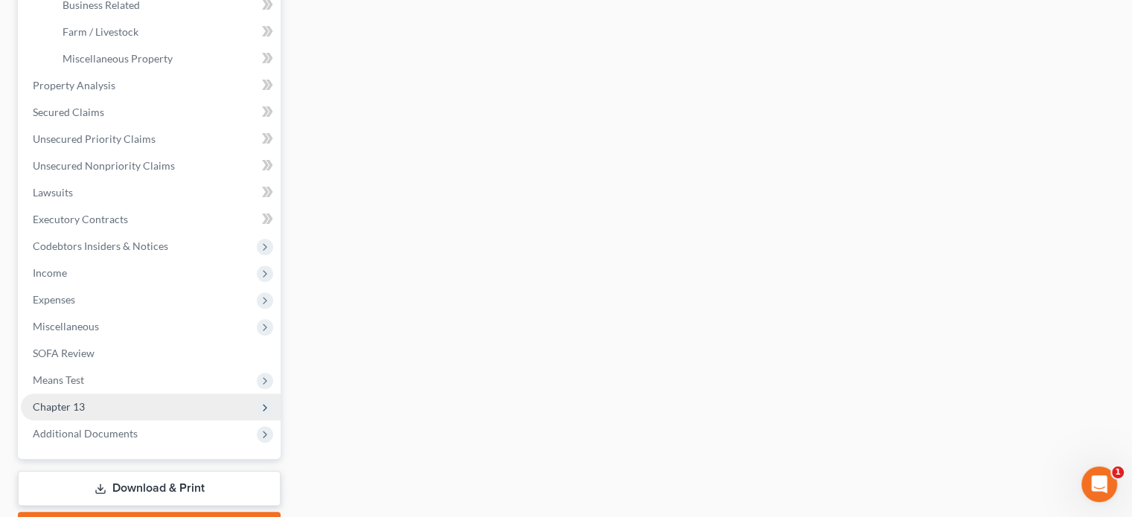
click at [98, 401] on span "Chapter 13" at bounding box center [151, 407] width 260 height 27
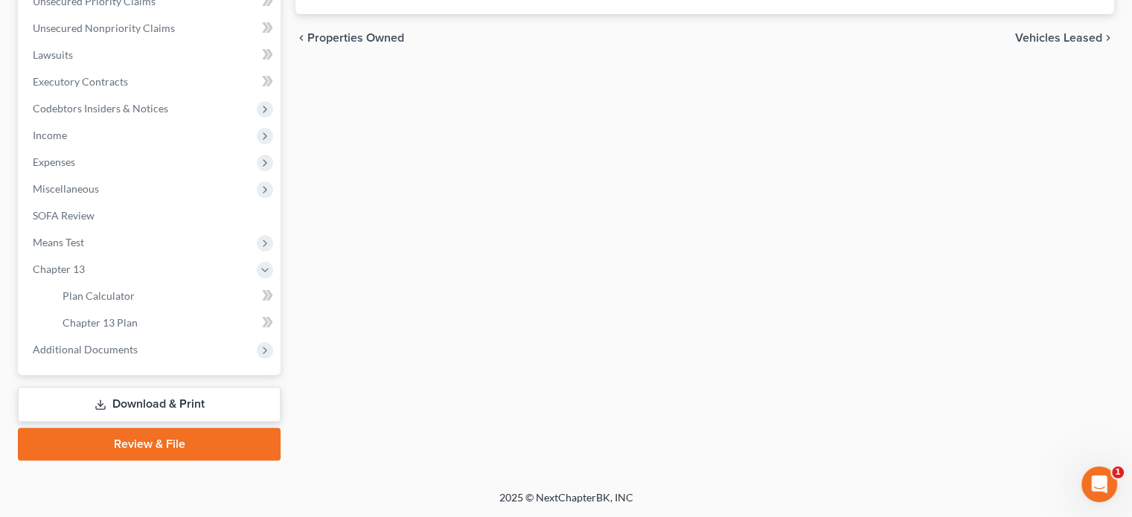
scroll to position [353, 0]
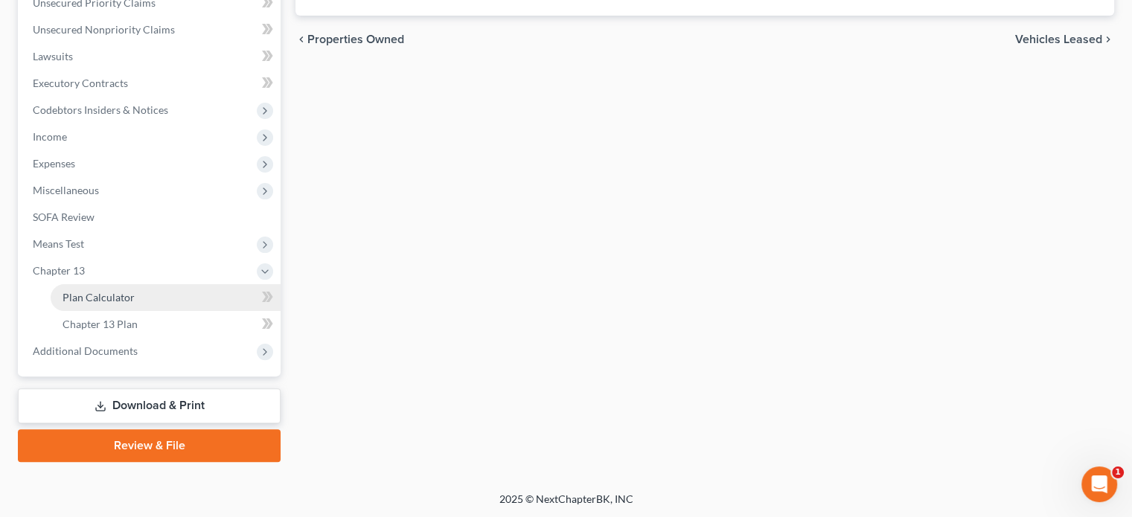
click at [109, 294] on span "Plan Calculator" at bounding box center [99, 297] width 72 height 13
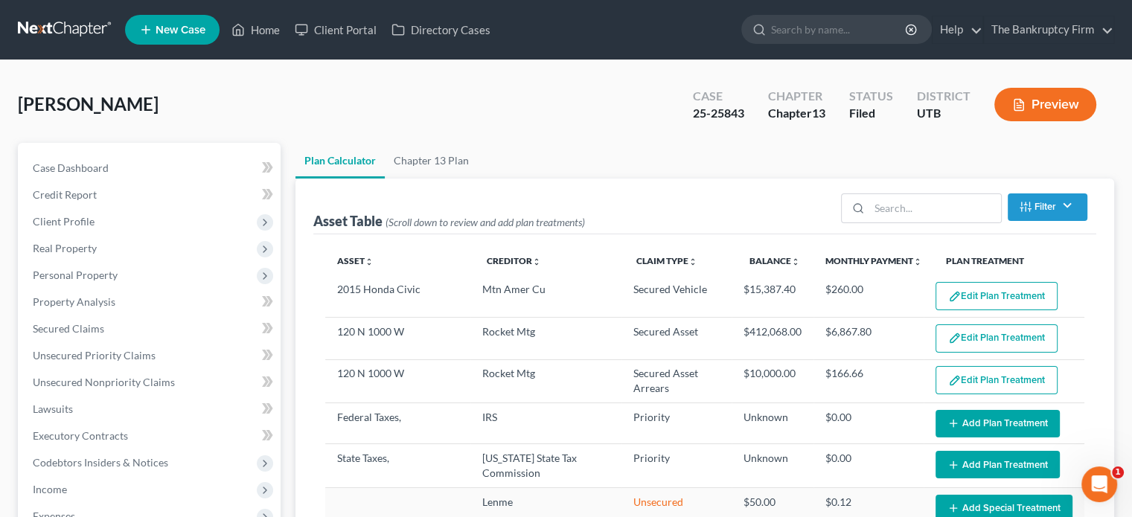
select select "59"
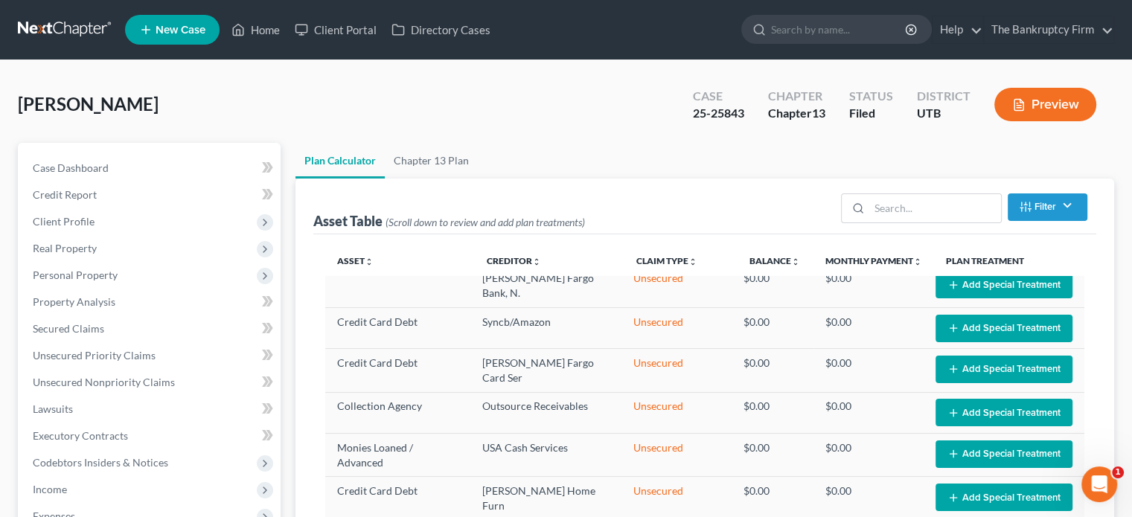
scroll to position [1507, 0]
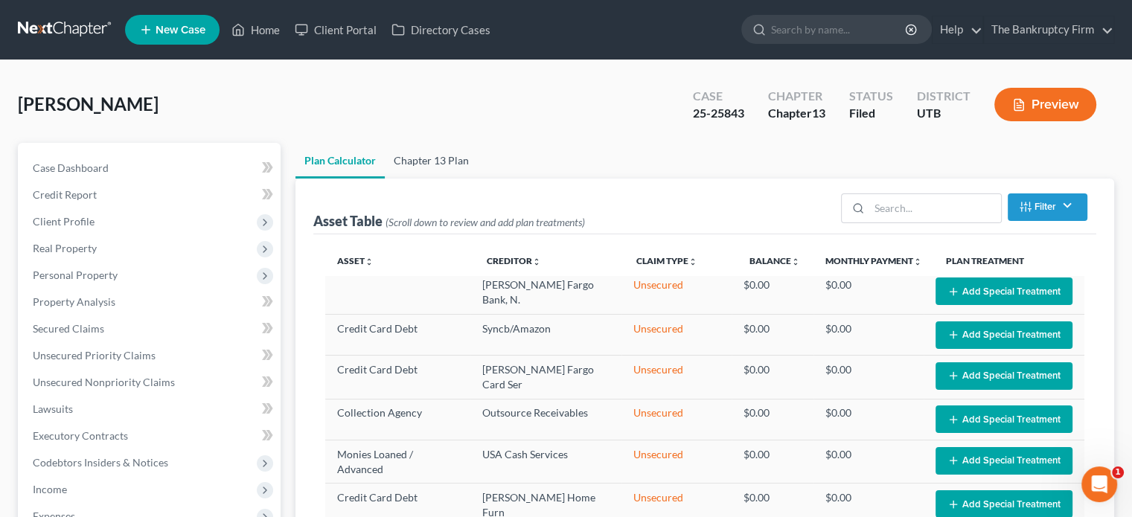
click at [418, 162] on link "Chapter 13 Plan" at bounding box center [431, 161] width 93 height 36
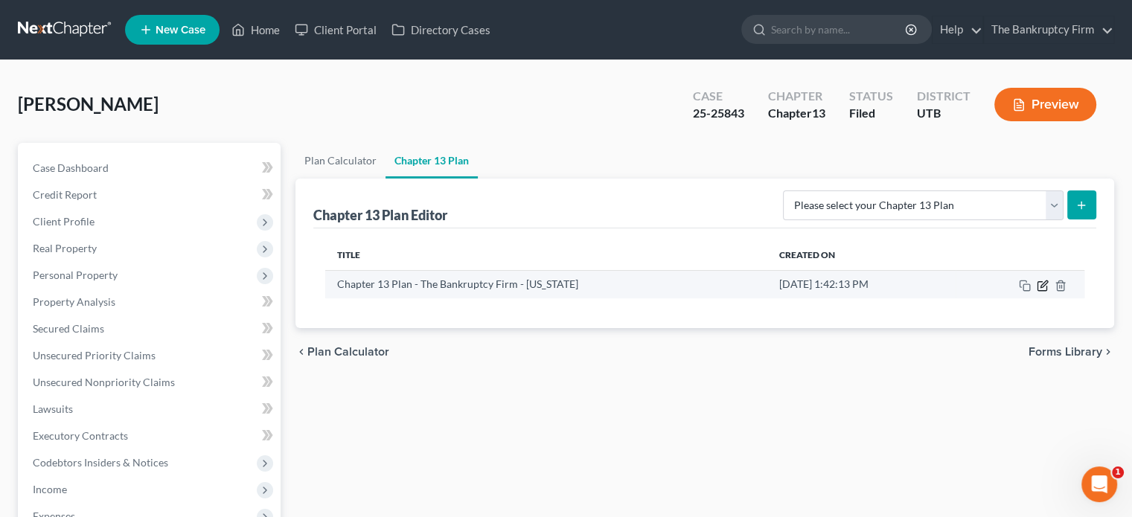
click at [1045, 282] on icon "button" at bounding box center [1043, 286] width 12 height 12
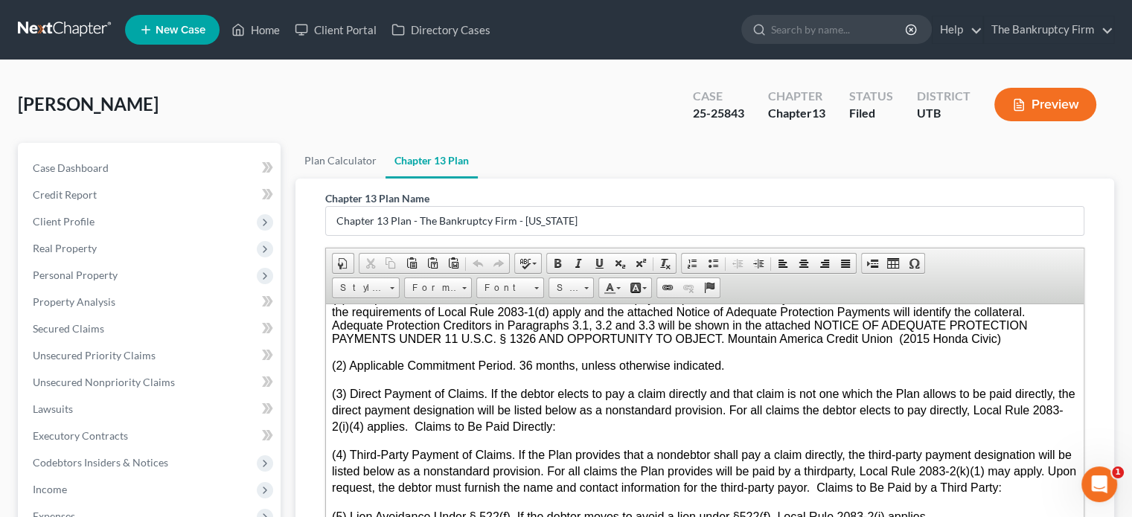
scroll to position [4290, 0]
click at [271, 20] on link "Home" at bounding box center [255, 29] width 63 height 27
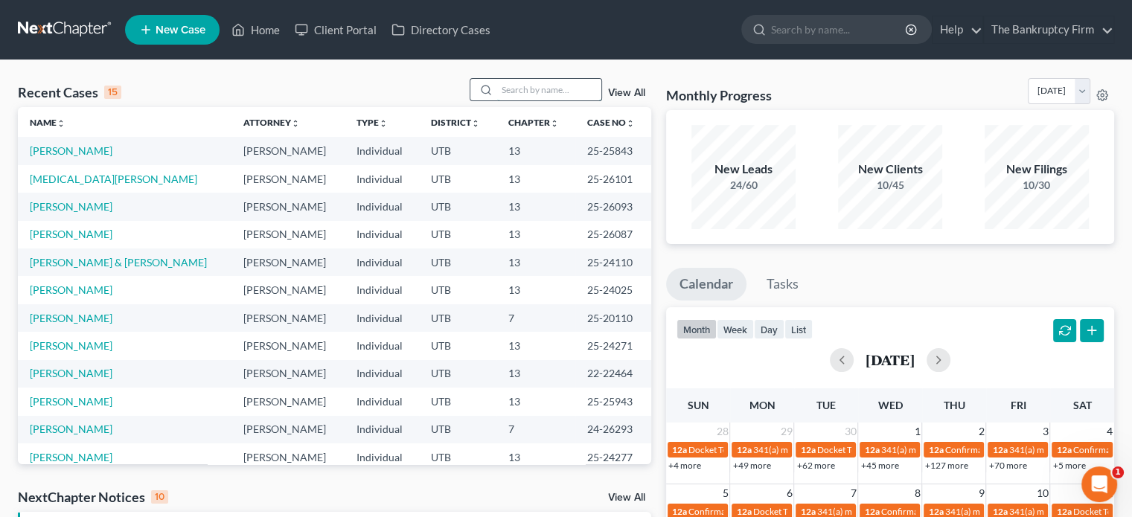
click at [511, 89] on input "search" at bounding box center [549, 90] width 104 height 22
type input "Griffiths"
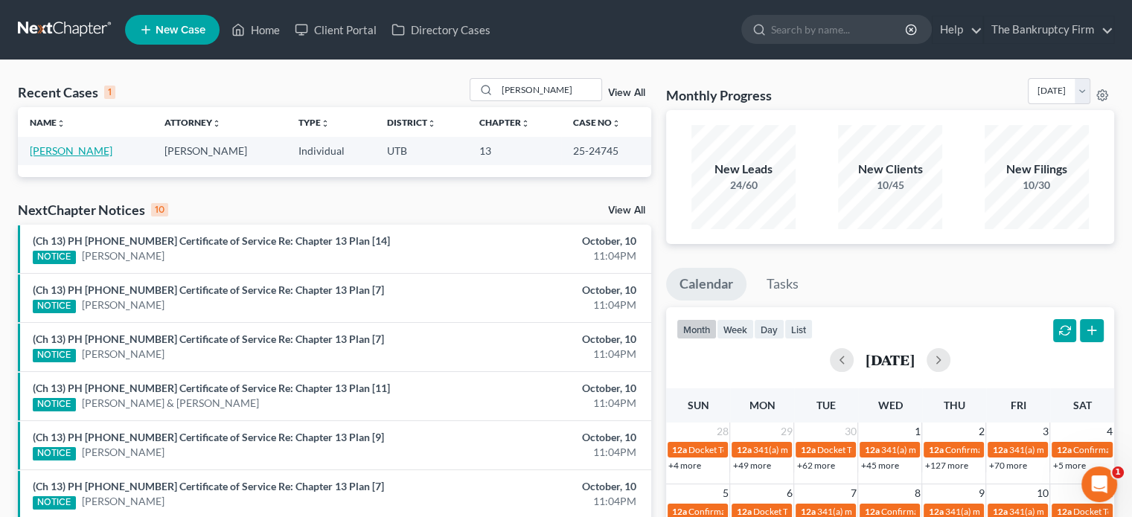
click at [63, 154] on link "Griffiths, Adam" at bounding box center [71, 150] width 83 height 13
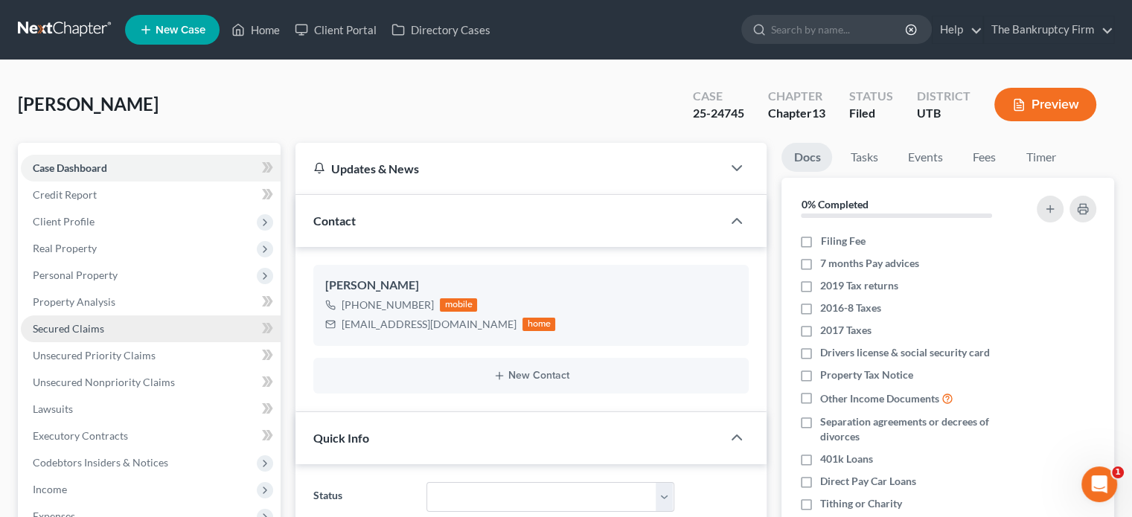
scroll to position [117, 0]
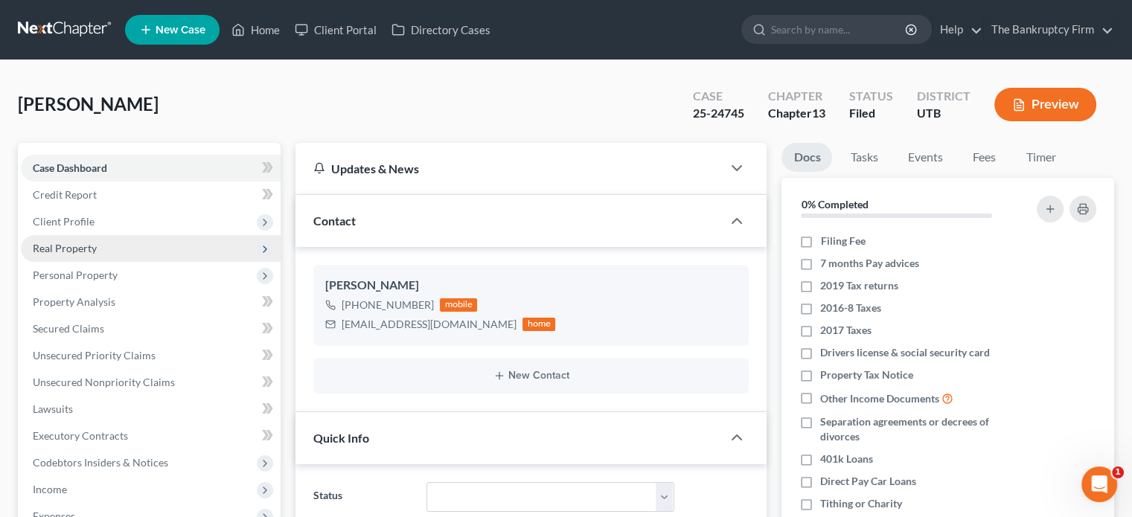
click at [74, 246] on span "Real Property" at bounding box center [65, 248] width 64 height 13
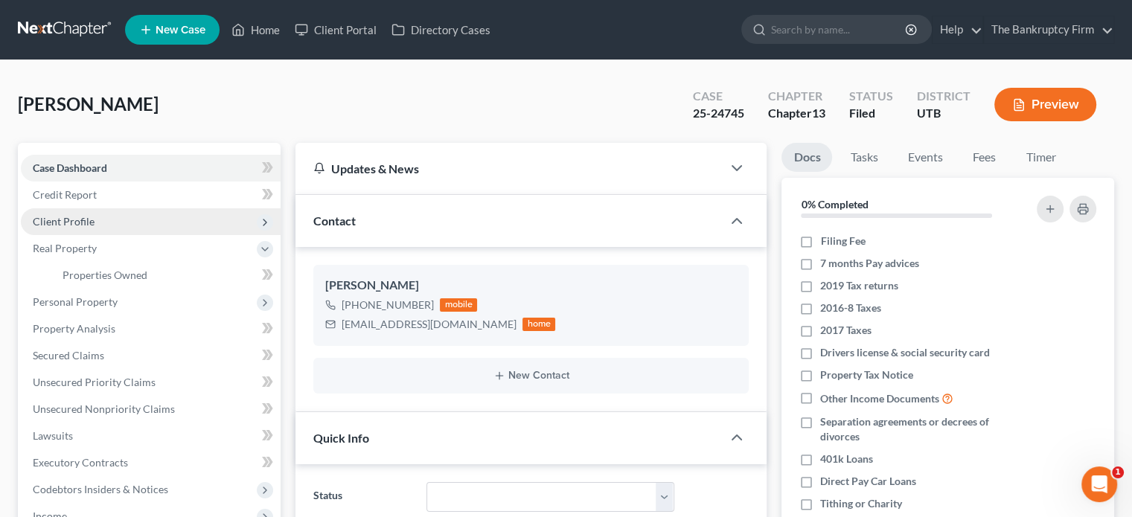
click at [77, 217] on span "Client Profile" at bounding box center [64, 221] width 62 height 13
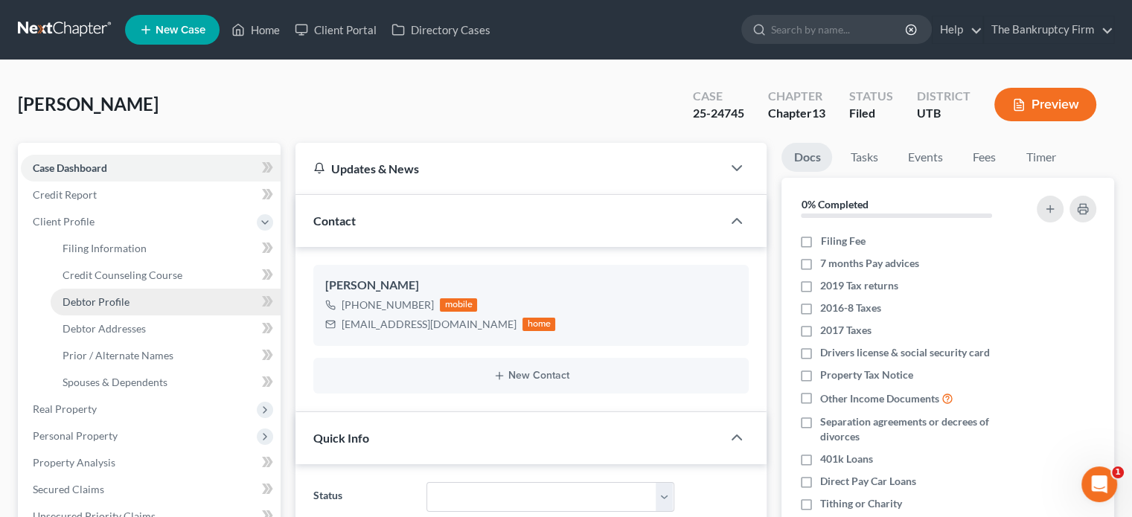
click at [107, 296] on span "Debtor Profile" at bounding box center [96, 302] width 67 height 13
select select "1"
select select "5"
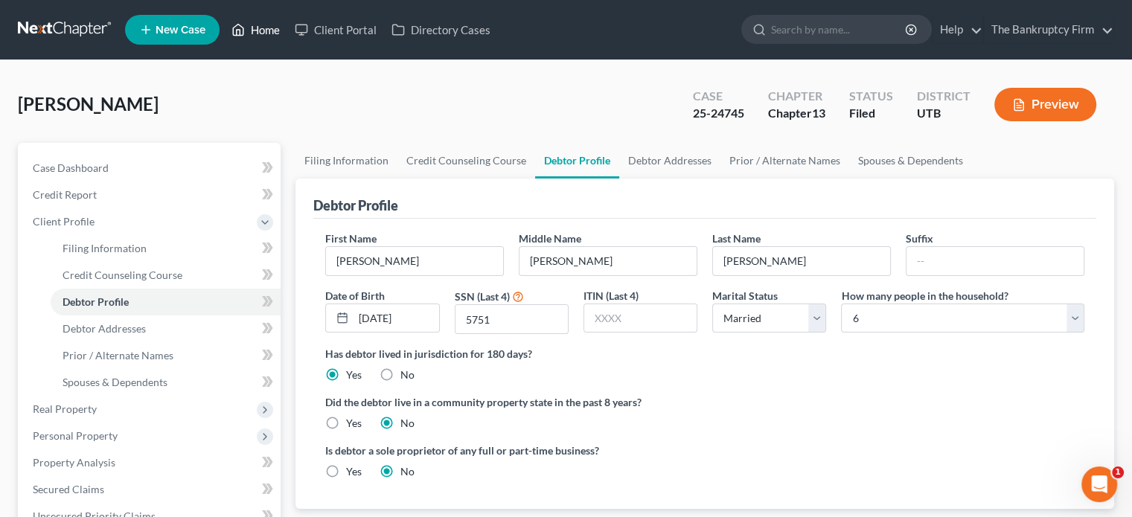
click at [267, 26] on link "Home" at bounding box center [255, 29] width 63 height 27
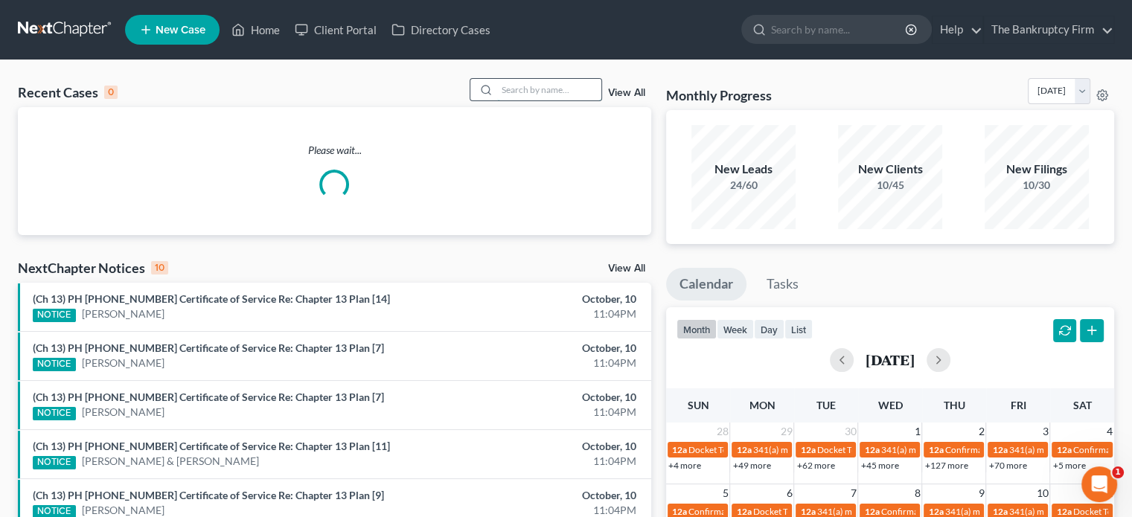
click at [511, 94] on input "search" at bounding box center [549, 90] width 104 height 22
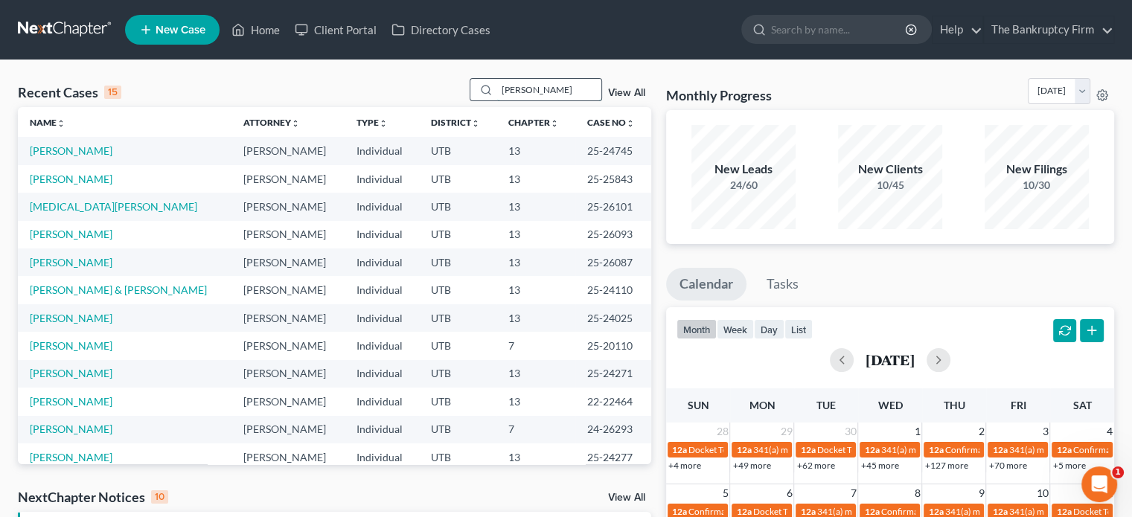
type input "Russo"
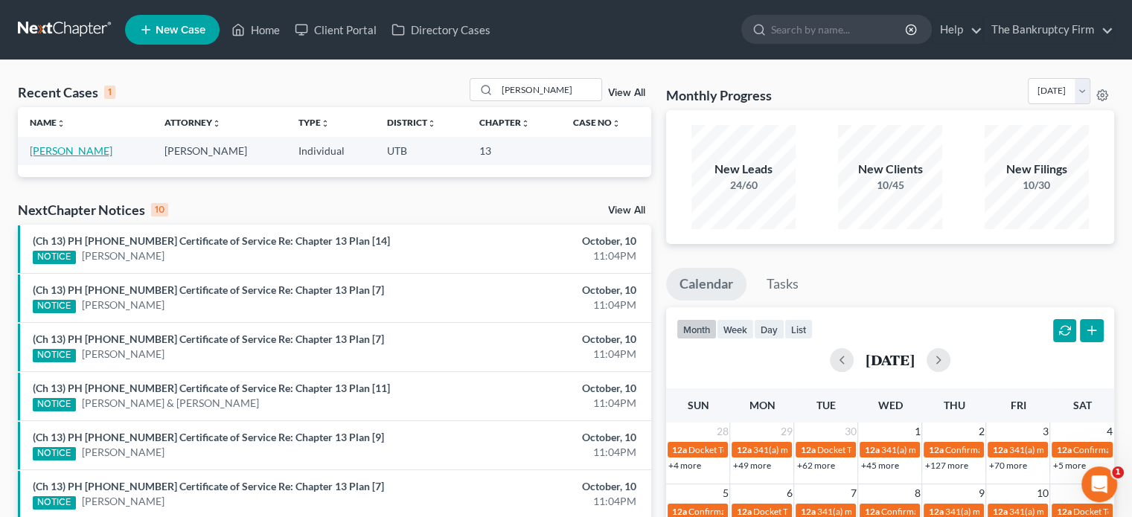
click at [63, 147] on link "Russo, Nicholas" at bounding box center [71, 150] width 83 height 13
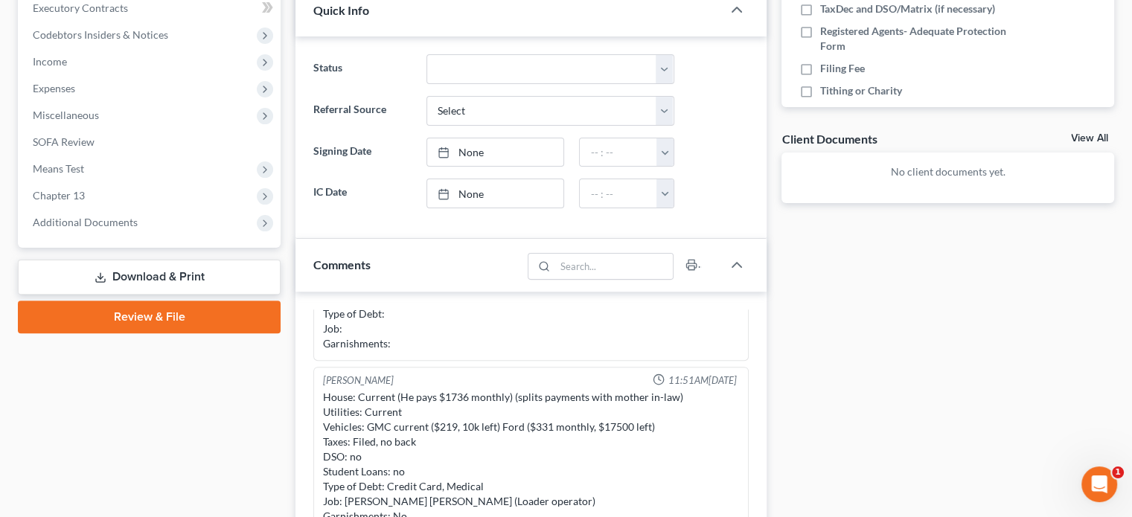
scroll to position [438, 0]
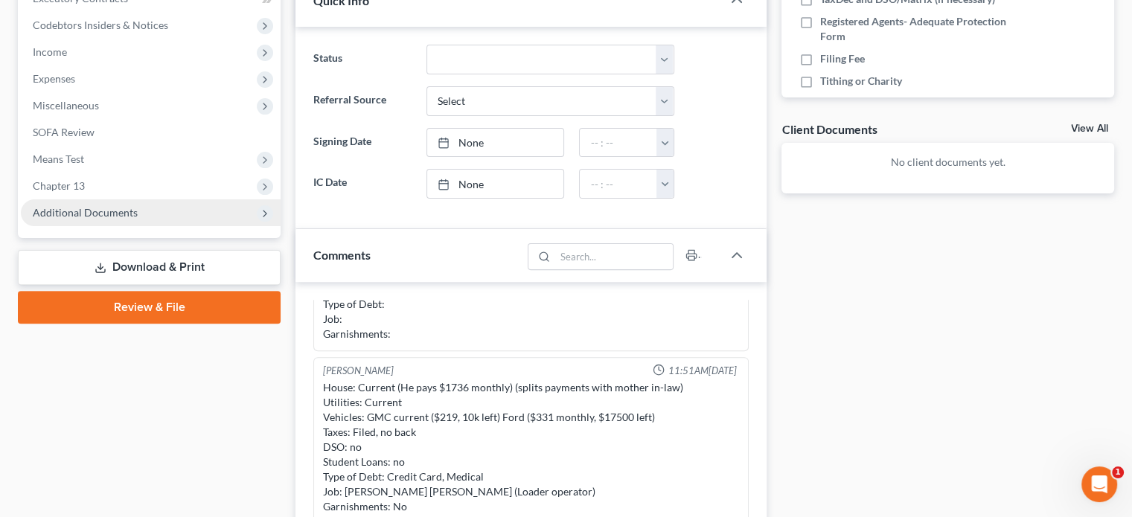
click at [118, 214] on span "Additional Documents" at bounding box center [85, 212] width 105 height 13
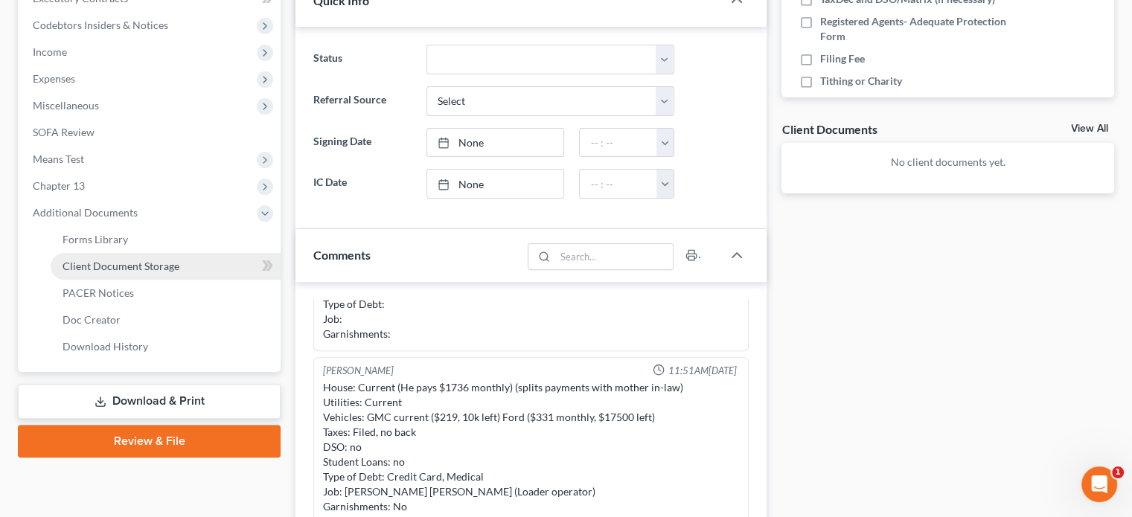
click at [119, 267] on span "Client Document Storage" at bounding box center [121, 266] width 117 height 13
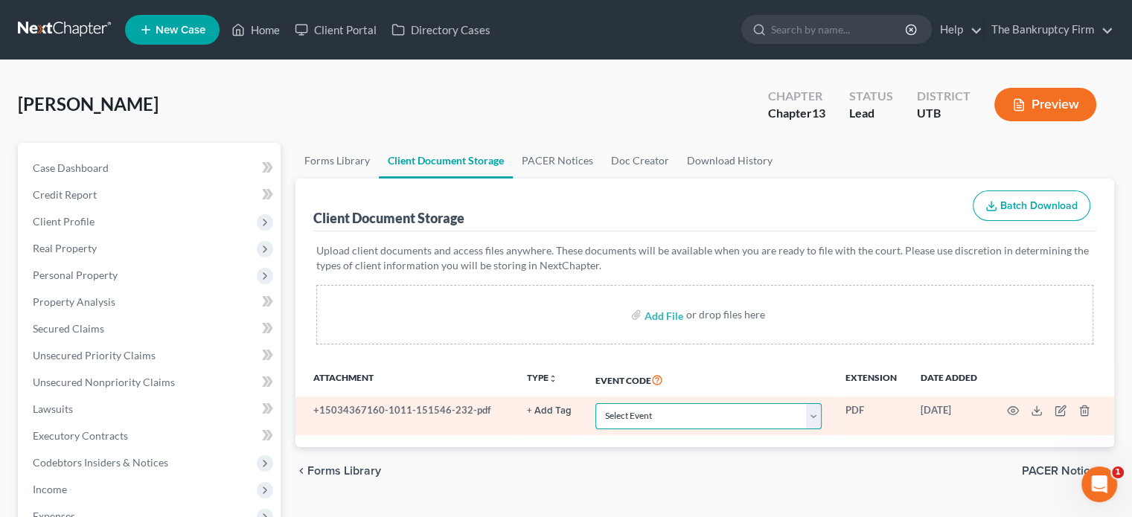
click at [814, 416] on select "Select Event Affidavit/Declaration Amended Chapter 11 Plan Amended Disclosure S…" at bounding box center [709, 417] width 226 height 26
select select "30"
click at [596, 404] on select "Select Event Affidavit/Declaration Amended Chapter 11 Plan Amended Disclosure S…" at bounding box center [709, 417] width 226 height 26
click at [1060, 413] on icon "button" at bounding box center [1061, 411] width 12 height 12
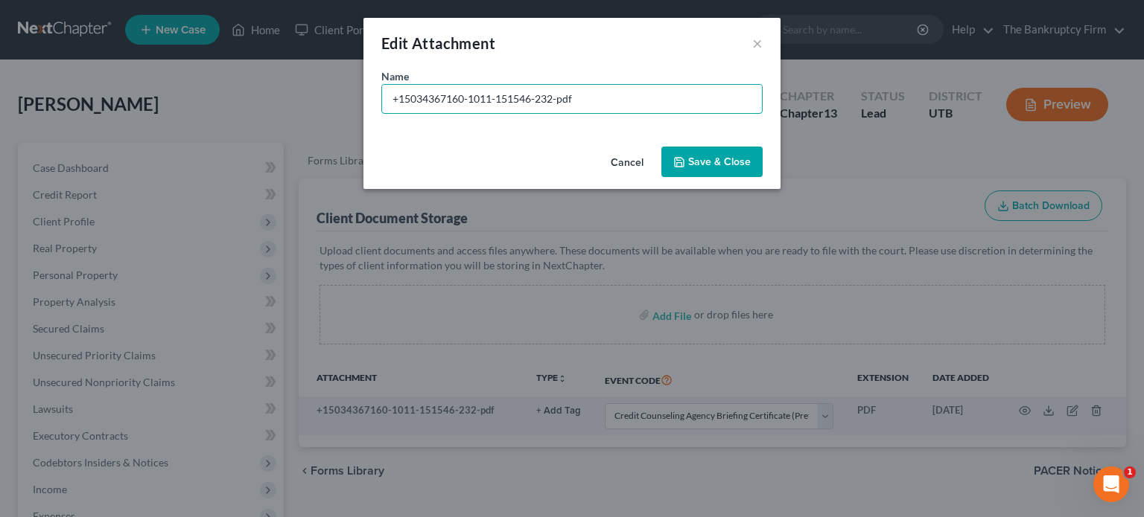
drag, startPoint x: 628, startPoint y: 94, endPoint x: 151, endPoint y: 130, distance: 477.8
click at [151, 130] on div "Edit Attachment × Name * +15034367160-1011-151546-232-pdf Cancel Save & Close" at bounding box center [572, 258] width 1144 height 517
type input "Credit Counseling Russo"
click at [729, 159] on span "Save & Close" at bounding box center [719, 162] width 63 height 13
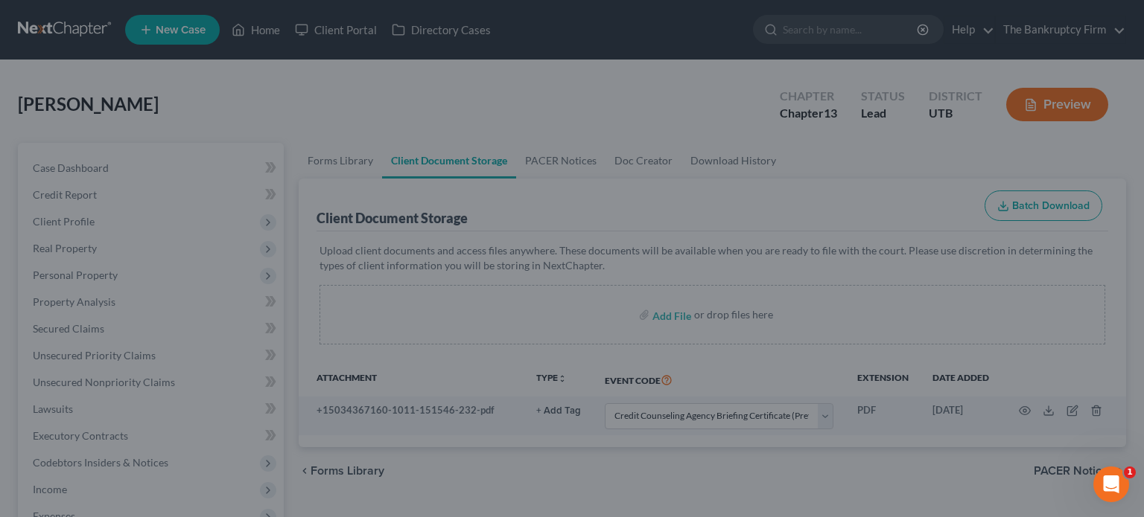
select select "30"
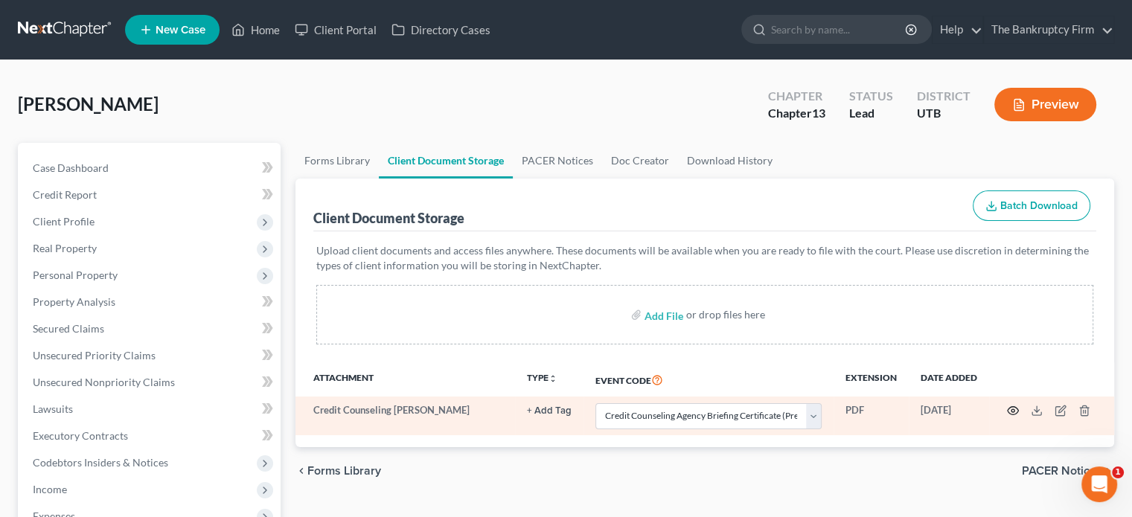
click at [1012, 410] on circle "button" at bounding box center [1013, 410] width 3 height 3
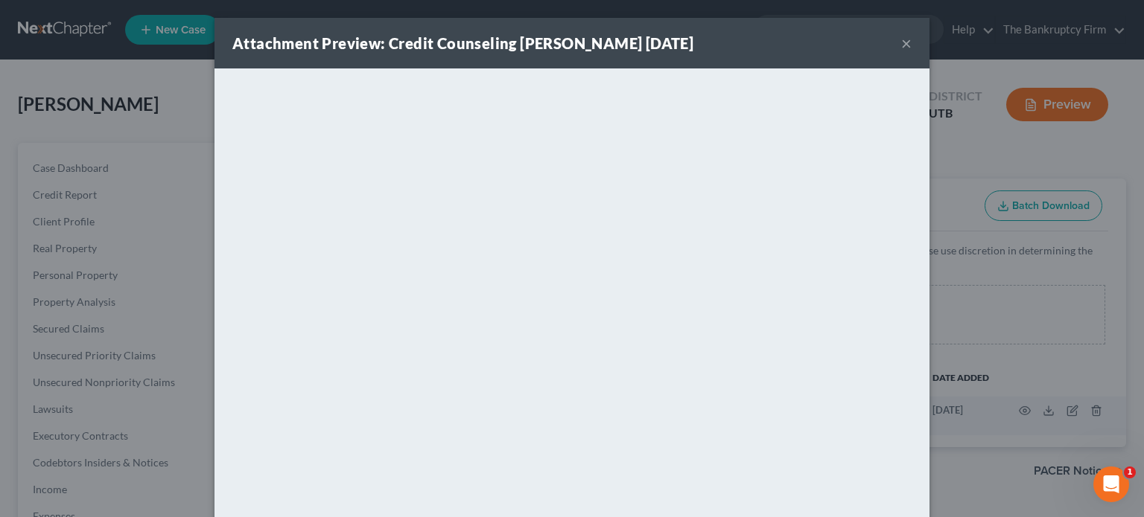
click at [902, 38] on button "×" at bounding box center [906, 43] width 10 height 18
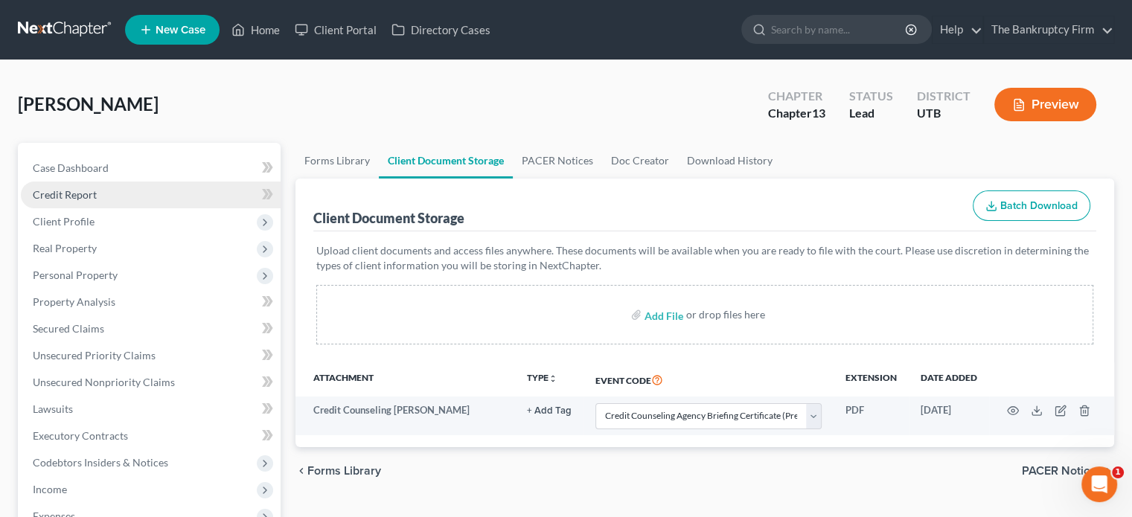
click at [75, 190] on span "Credit Report" at bounding box center [65, 194] width 64 height 13
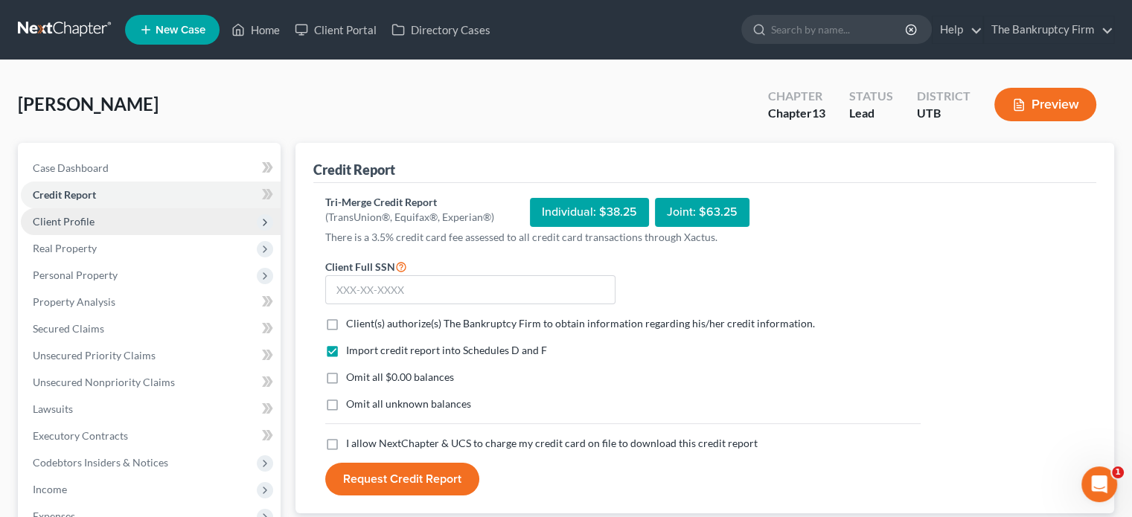
click at [68, 219] on span "Client Profile" at bounding box center [64, 221] width 62 height 13
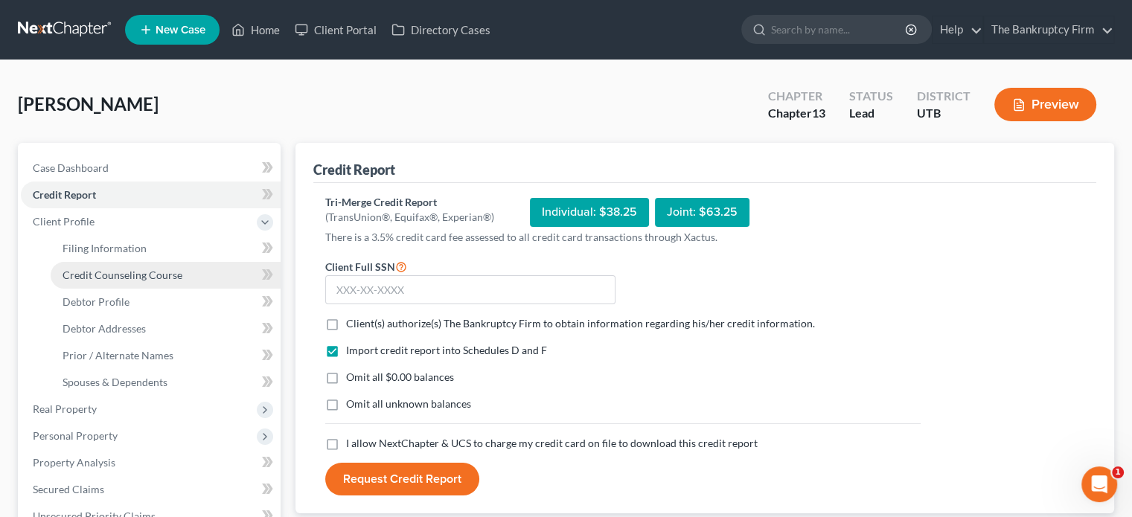
click at [104, 272] on span "Credit Counseling Course" at bounding box center [123, 275] width 120 height 13
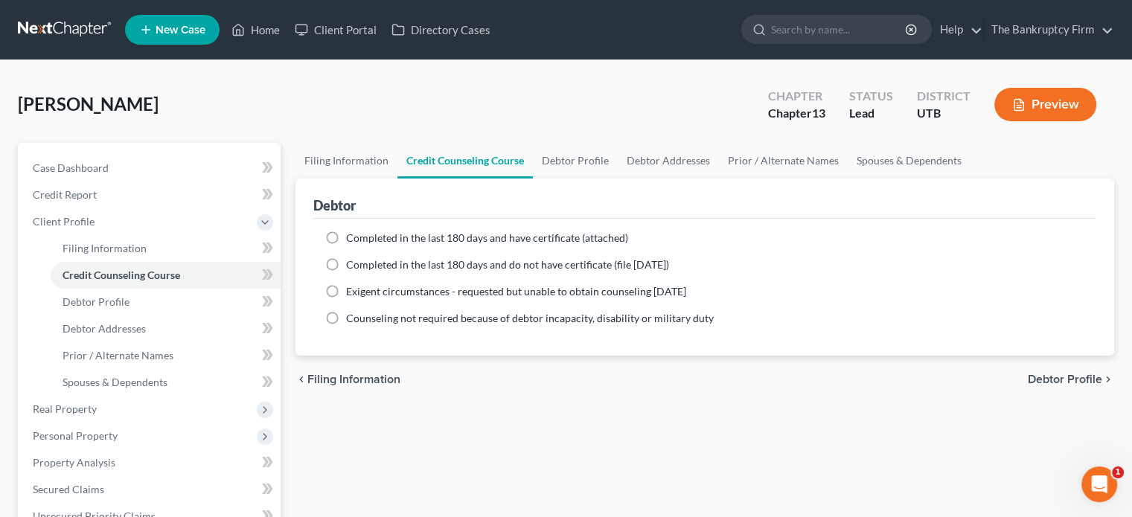
click at [346, 231] on label "Completed in the last 180 days and have certificate (attached)" at bounding box center [487, 238] width 282 height 15
click at [352, 231] on input "Completed in the last 180 days and have certificate (attached)" at bounding box center [357, 236] width 10 height 10
radio input "true"
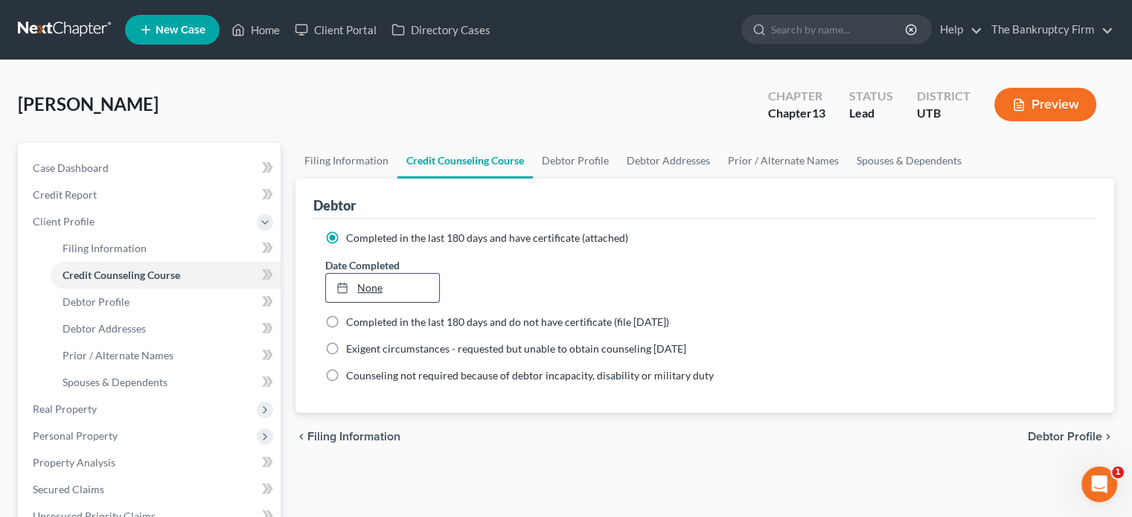
type input "10/13/2025"
click at [351, 282] on div at bounding box center [347, 287] width 21 height 13
click at [272, 29] on link "Home" at bounding box center [255, 29] width 63 height 27
